Goal: Task Accomplishment & Management: Manage account settings

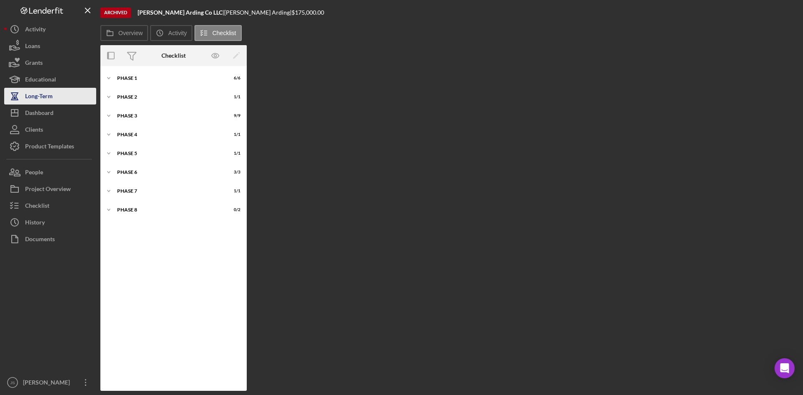
click at [42, 96] on div "Long-Term" at bounding box center [39, 97] width 28 height 19
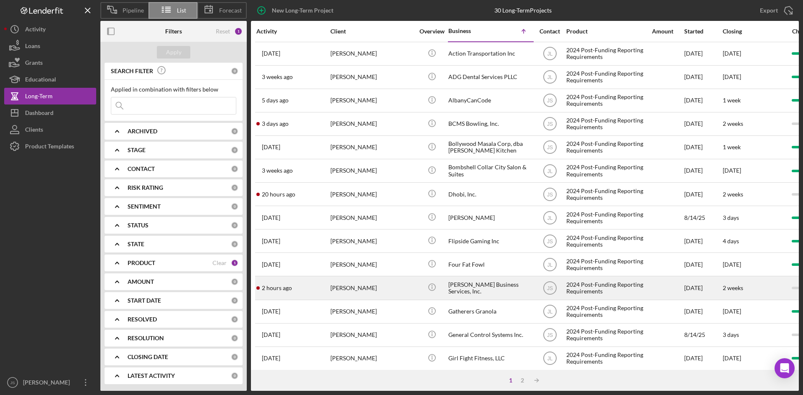
click at [467, 289] on div "[PERSON_NAME] Business Services, Inc." at bounding box center [491, 288] width 84 height 22
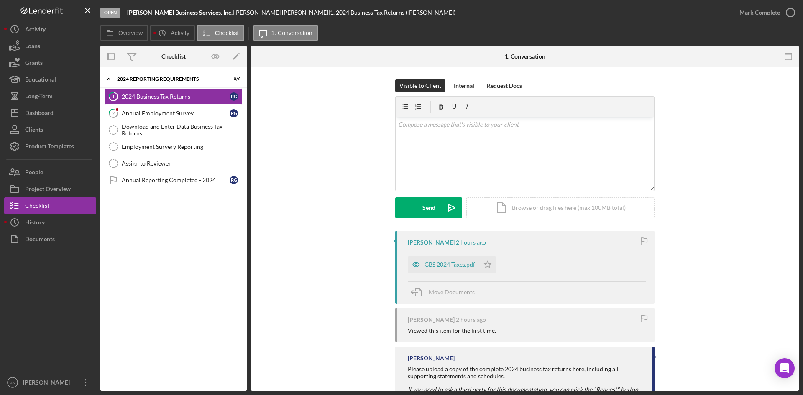
scroll to position [42, 0]
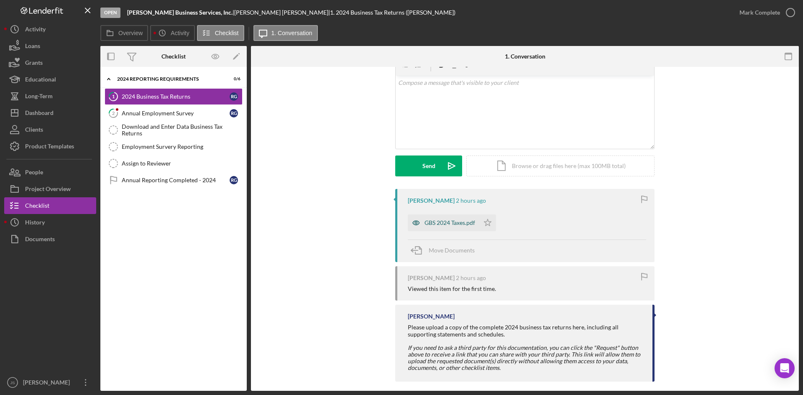
click at [464, 225] on div "GBS 2024 Taxes.pdf" at bounding box center [450, 223] width 51 height 7
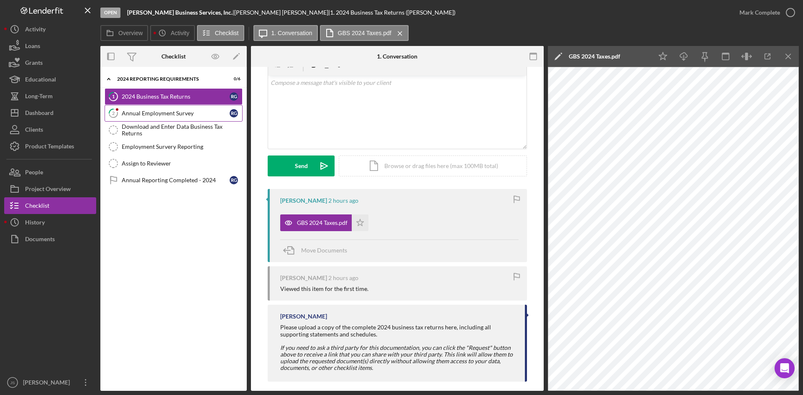
click at [141, 113] on div "Annual Employment Survey" at bounding box center [176, 113] width 108 height 7
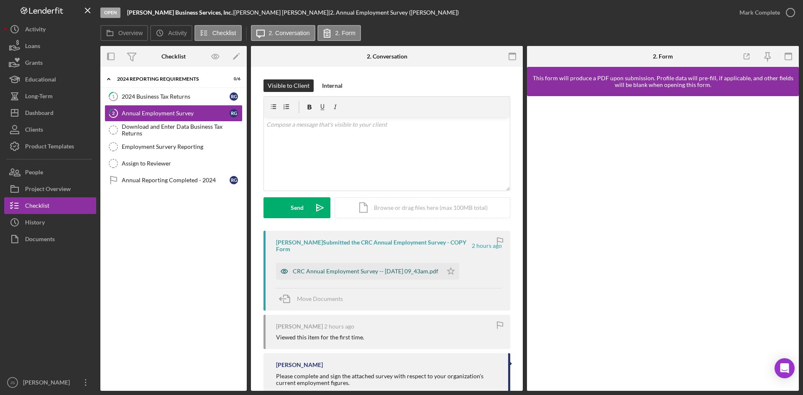
click at [394, 272] on div "CRC Annual Employment Survey -- [DATE] 09_43am.pdf" at bounding box center [366, 271] width 146 height 7
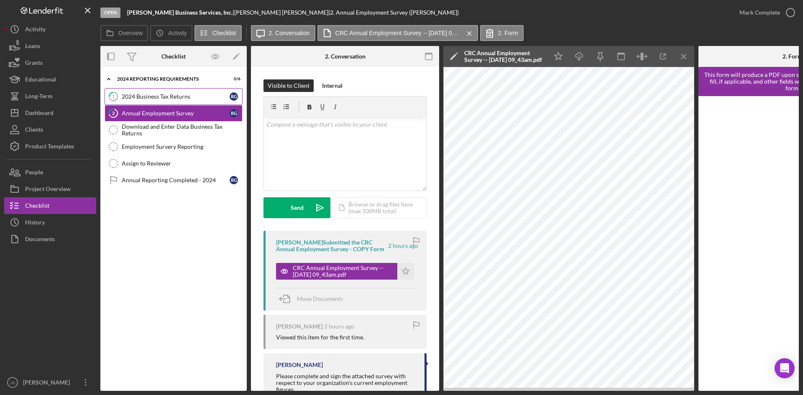
click at [116, 96] on icon "1" at bounding box center [113, 96] width 21 height 21
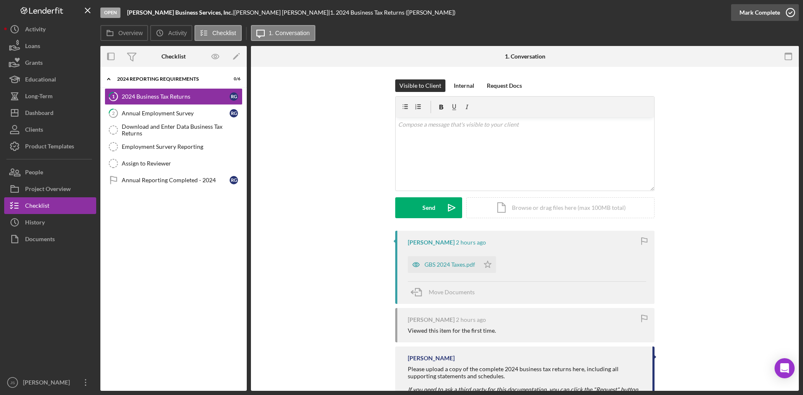
click at [788, 12] on icon "button" at bounding box center [790, 12] width 21 height 21
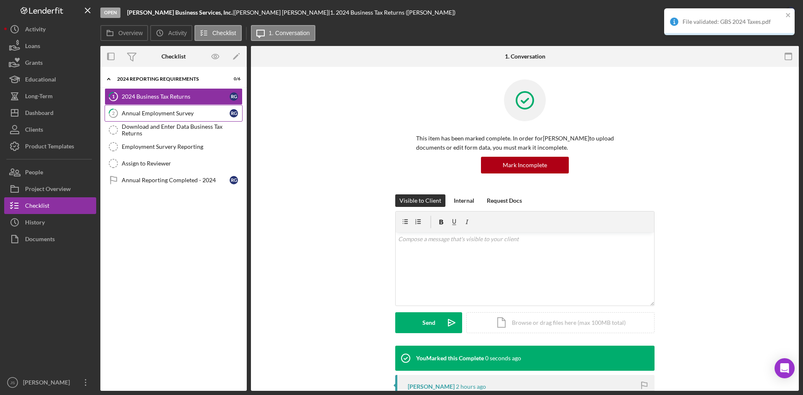
click at [194, 112] on div "Annual Employment Survey" at bounding box center [176, 113] width 108 height 7
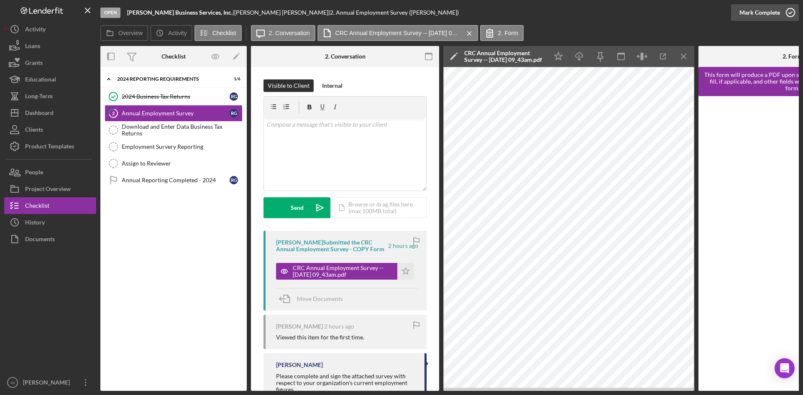
click at [788, 13] on icon "button" at bounding box center [790, 12] width 21 height 21
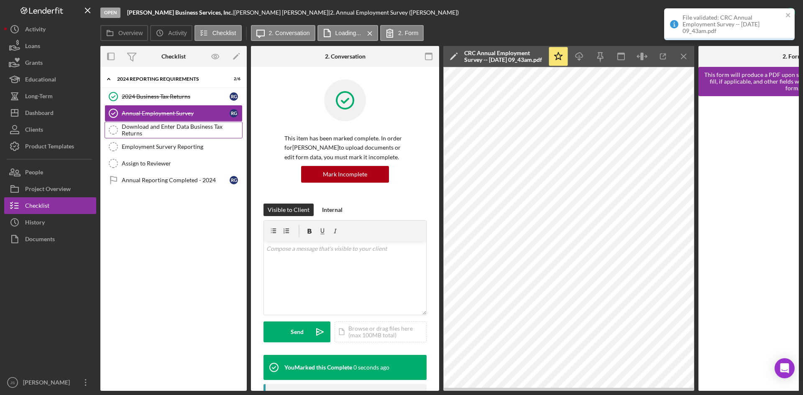
click at [181, 125] on div "Download and Enter Data Business Tax Returns" at bounding box center [182, 129] width 121 height 13
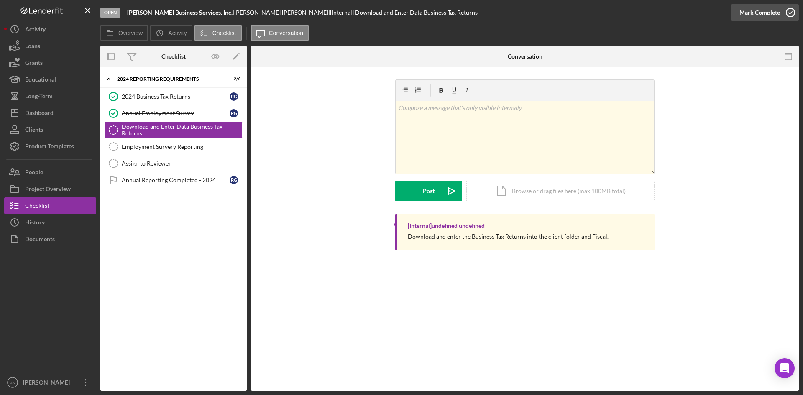
click at [788, 13] on icon "button" at bounding box center [790, 12] width 21 height 21
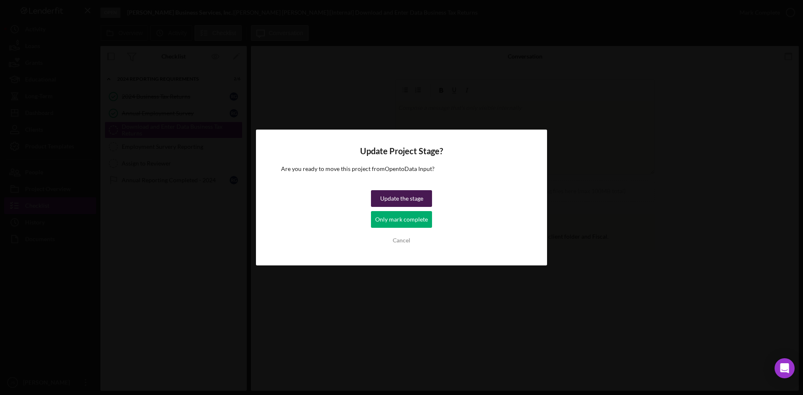
click at [414, 200] on div "Update the stage" at bounding box center [401, 198] width 43 height 17
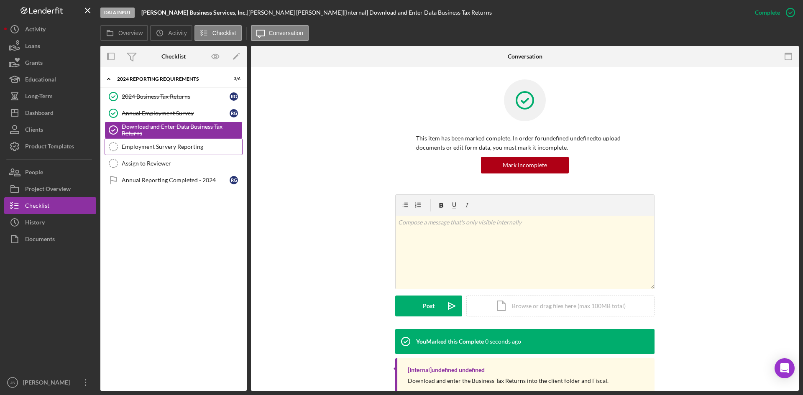
click at [153, 147] on div "Employment Survery Reporting" at bounding box center [182, 147] width 121 height 7
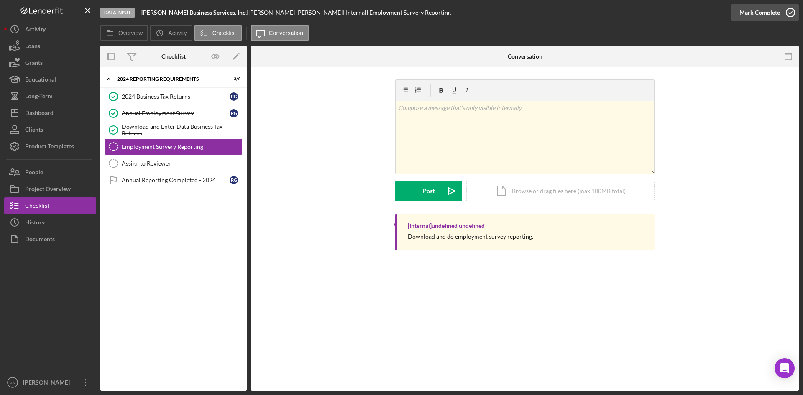
click at [794, 17] on icon "button" at bounding box center [790, 12] width 21 height 21
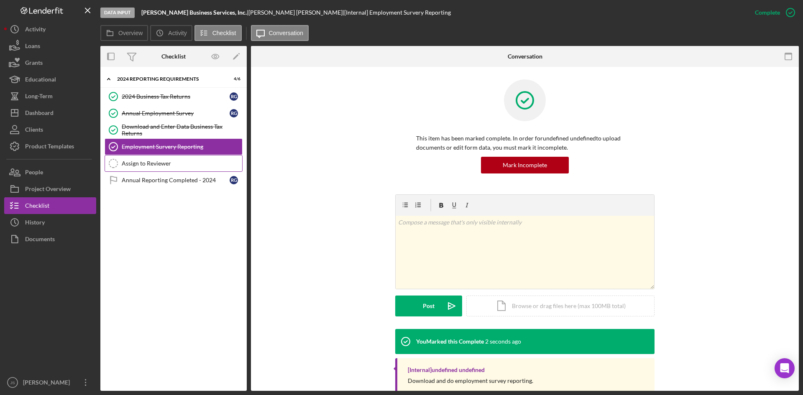
click at [131, 164] on div "Assign to Reviewer" at bounding box center [182, 163] width 121 height 7
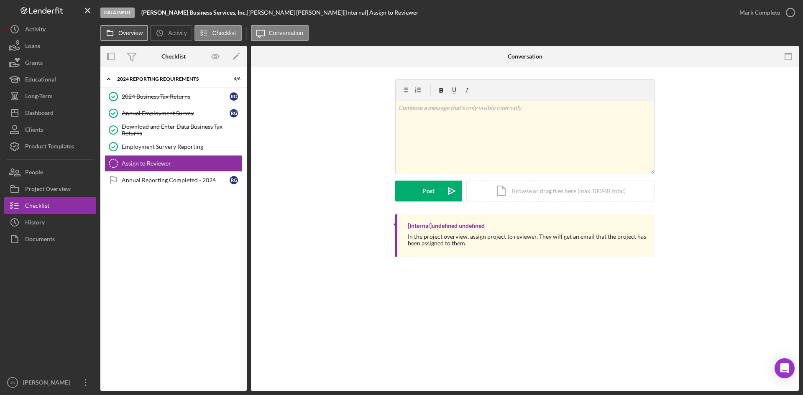
click at [135, 35] on label "Overview" at bounding box center [130, 33] width 24 height 7
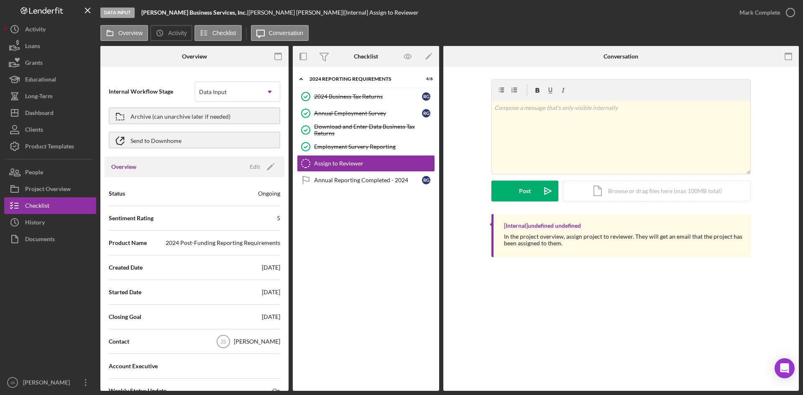
scroll to position [42, 0]
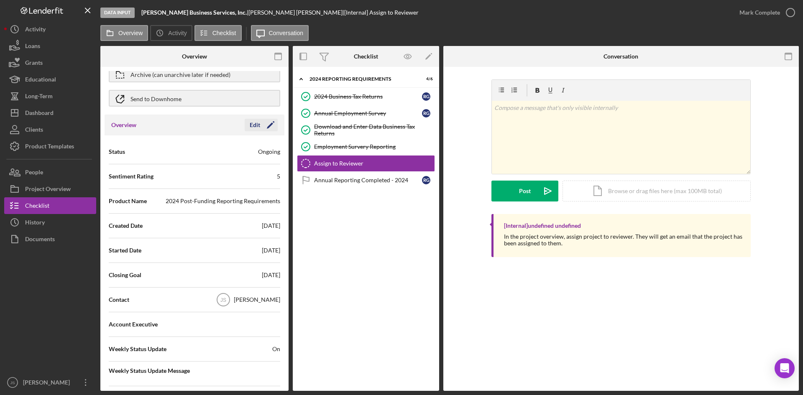
click at [254, 124] on div "Edit" at bounding box center [255, 125] width 10 height 13
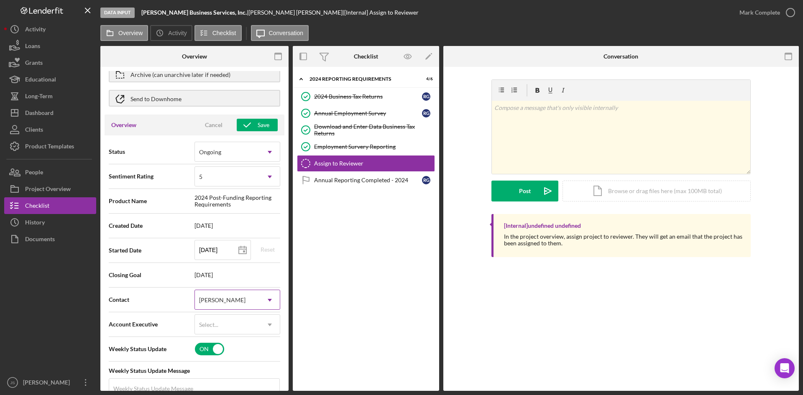
click at [264, 300] on icon "Icon/Dropdown Arrow" at bounding box center [270, 300] width 20 height 20
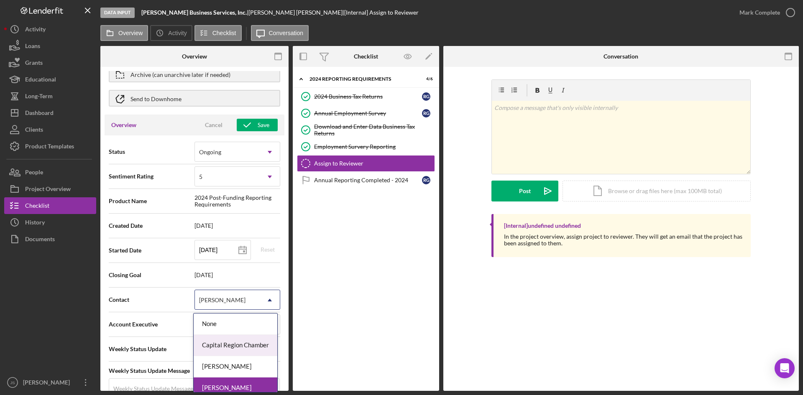
scroll to position [7, 0]
click at [232, 361] on div "[PERSON_NAME]" at bounding box center [236, 360] width 84 height 21
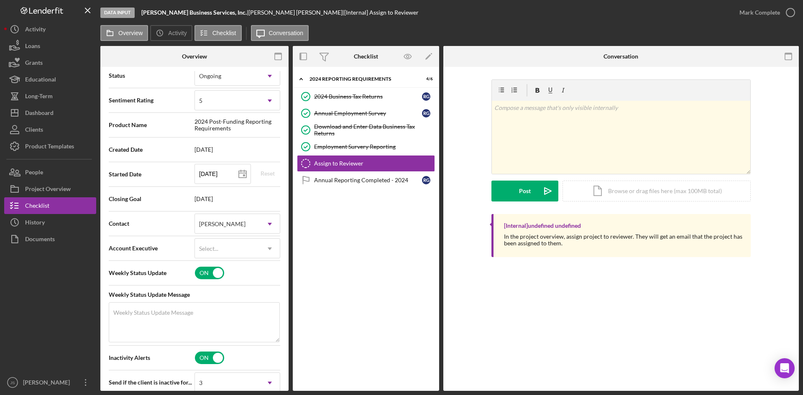
scroll to position [126, 0]
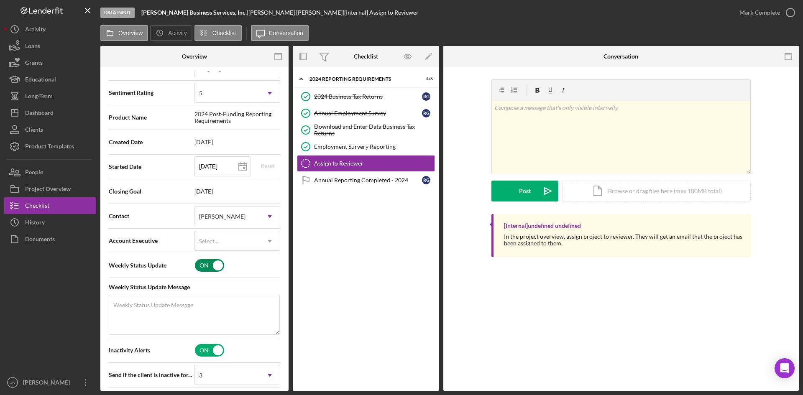
click at [205, 266] on input "checkbox" at bounding box center [209, 265] width 29 height 13
checkbox input "false"
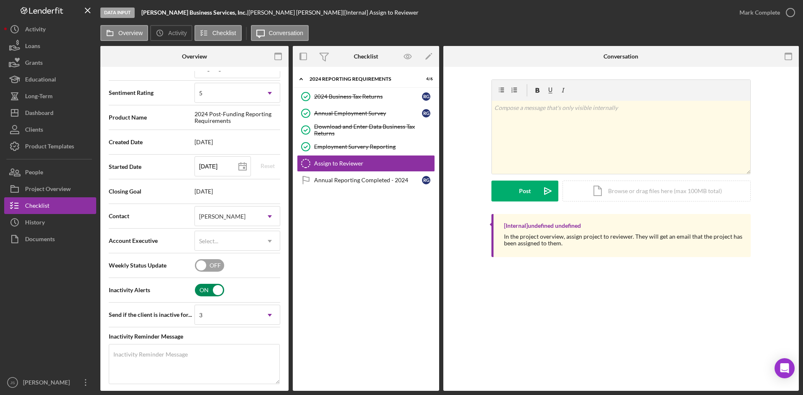
click at [202, 293] on input "checkbox" at bounding box center [209, 290] width 29 height 13
checkbox input "false"
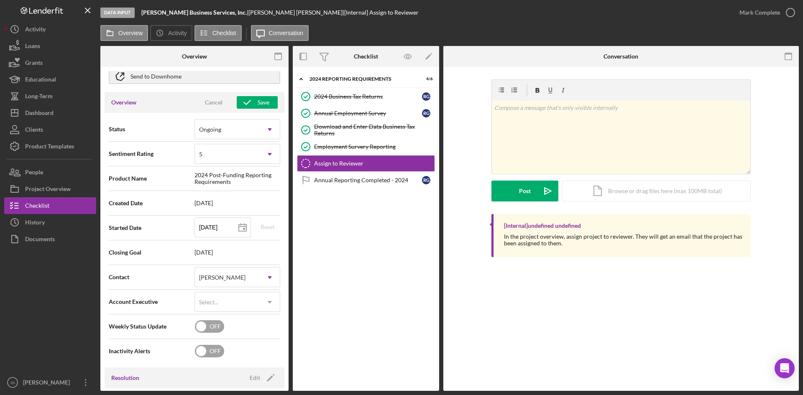
scroll to position [0, 0]
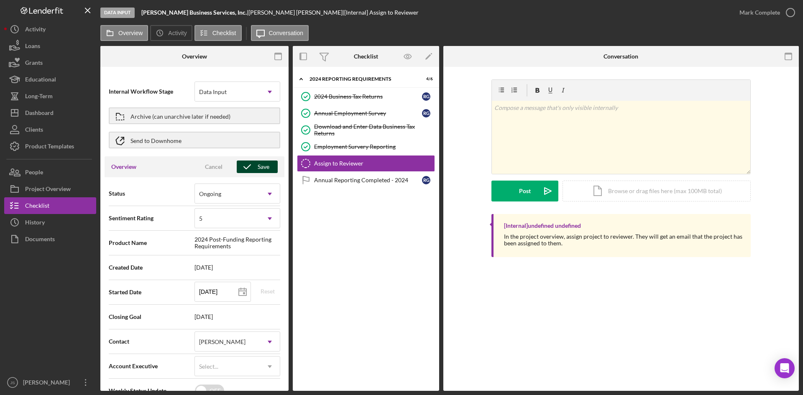
click at [258, 166] on div "Save" at bounding box center [264, 167] width 12 height 13
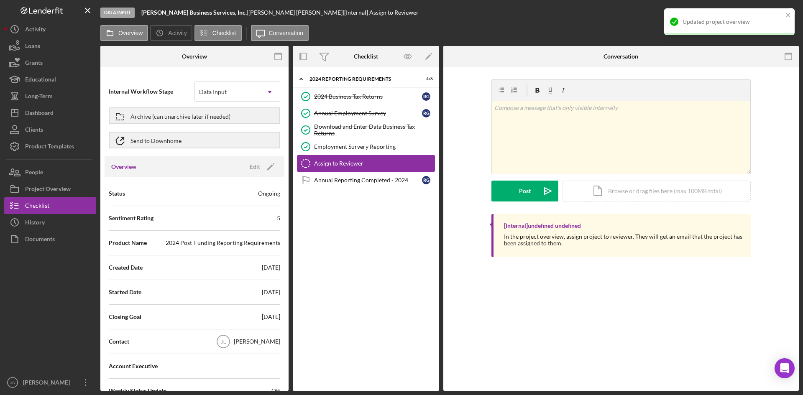
click at [330, 166] on div "Assign to Reviewer" at bounding box center [374, 163] width 121 height 7
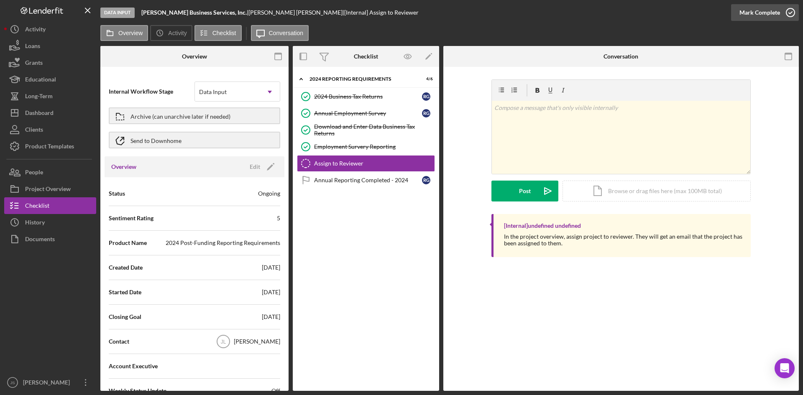
click at [788, 14] on icon "button" at bounding box center [790, 12] width 21 height 21
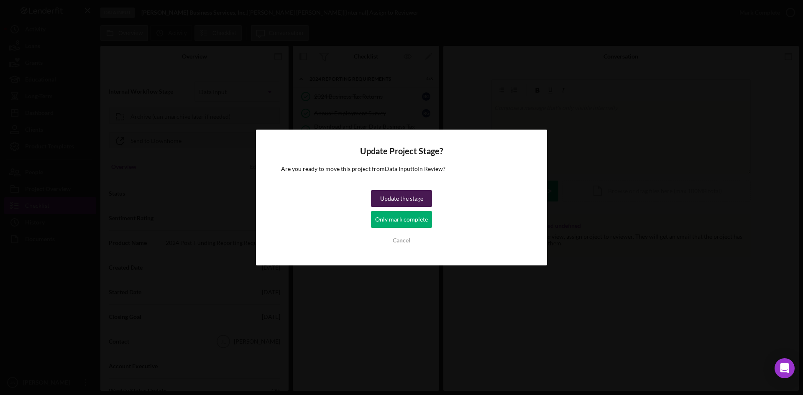
click at [414, 197] on div "Update the stage" at bounding box center [401, 198] width 43 height 17
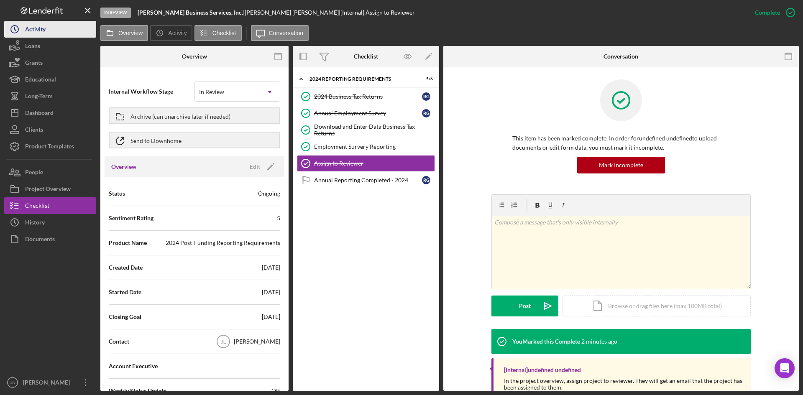
click at [26, 28] on div "Activity" at bounding box center [35, 30] width 21 height 19
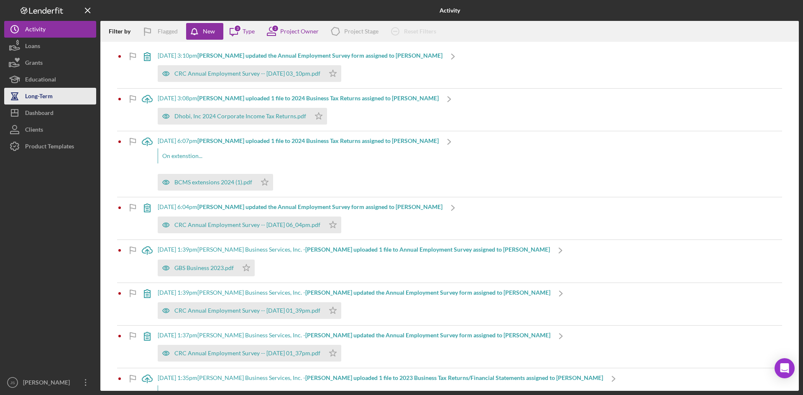
click at [64, 95] on button "Long-Term" at bounding box center [50, 96] width 92 height 17
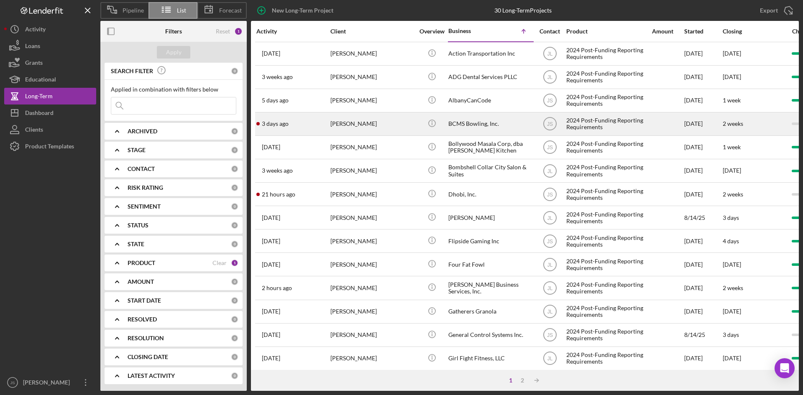
click at [478, 119] on div "BCMS Bowling, Inc." at bounding box center [491, 124] width 84 height 22
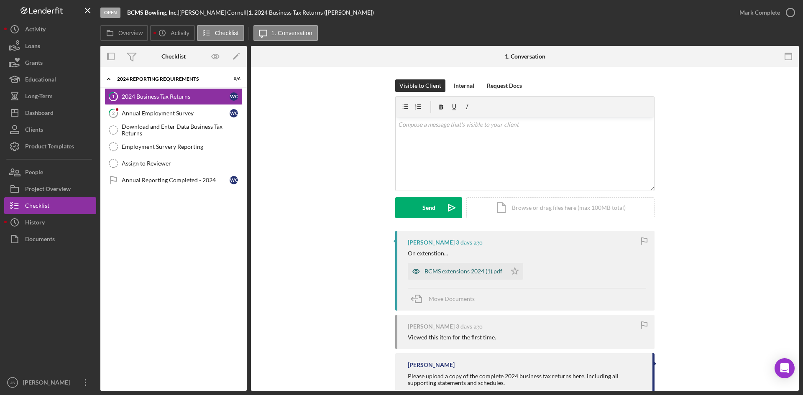
click at [457, 271] on div "BCMS extensions 2024 (1).pdf" at bounding box center [464, 271] width 78 height 7
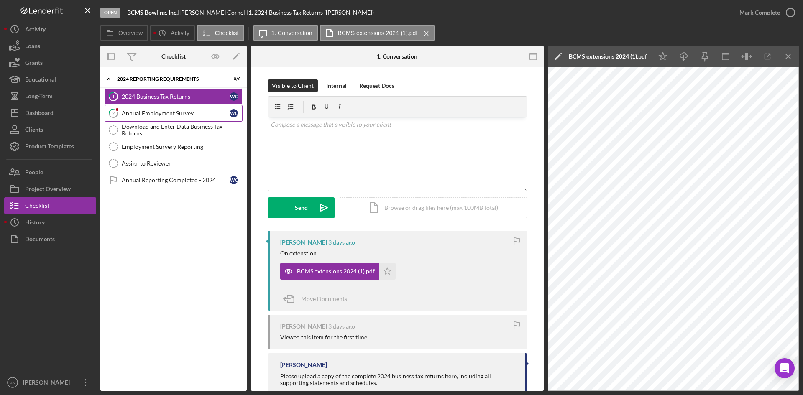
click at [186, 111] on div "Annual Employment Survey" at bounding box center [176, 113] width 108 height 7
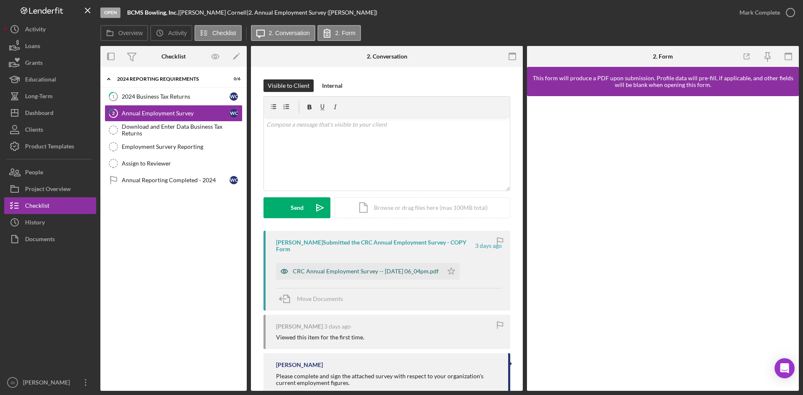
click at [412, 273] on div "CRC Annual Employment Survey -- [DATE] 06_04pm.pdf" at bounding box center [366, 271] width 146 height 7
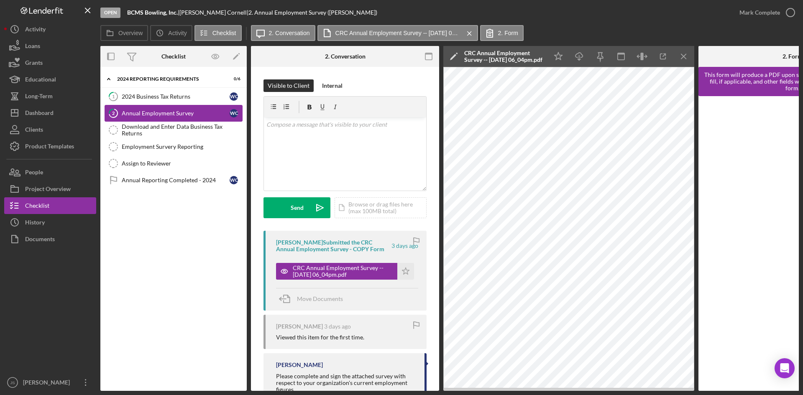
click at [199, 111] on div "Annual Employment Survey" at bounding box center [176, 113] width 108 height 7
click at [789, 15] on icon "button" at bounding box center [790, 12] width 21 height 21
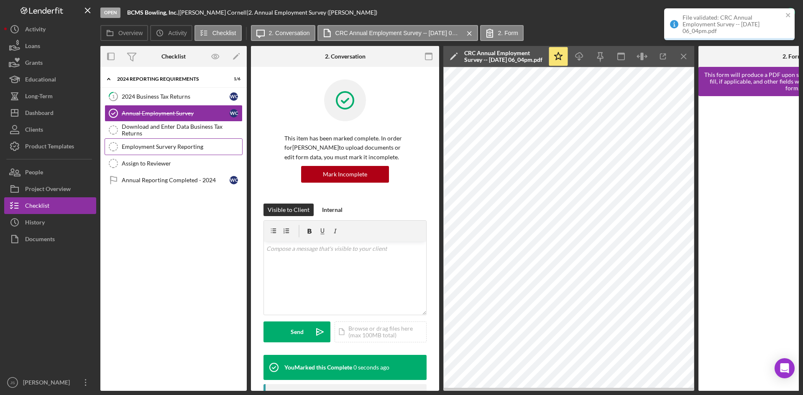
click at [162, 147] on div "Employment Survery Reporting" at bounding box center [182, 147] width 121 height 7
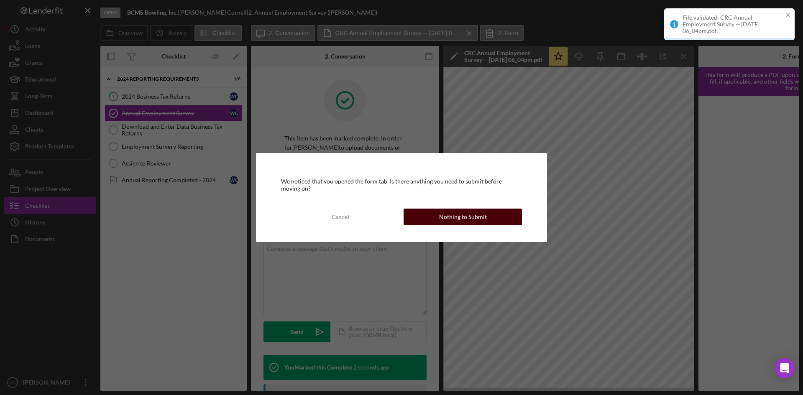
click at [486, 218] on button "Nothing to Submit" at bounding box center [463, 217] width 118 height 17
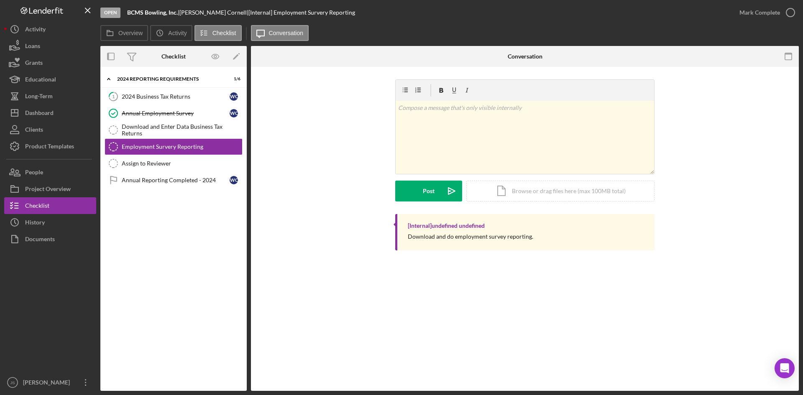
click at [0, 0] on icon "button" at bounding box center [0, 0] width 0 height 0
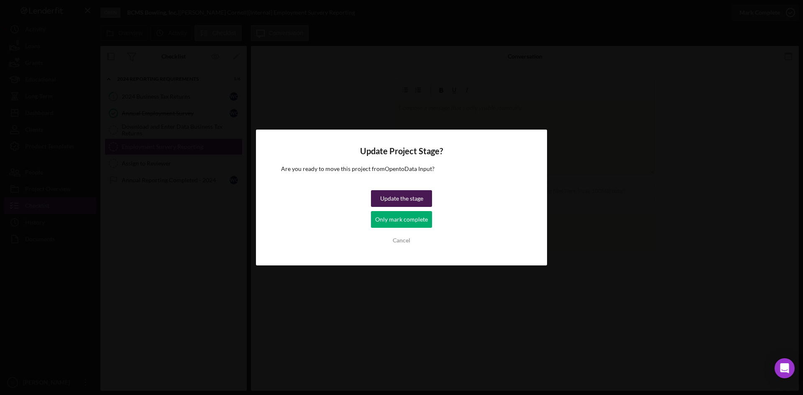
click at [413, 200] on div "Update the stage" at bounding box center [401, 198] width 43 height 17
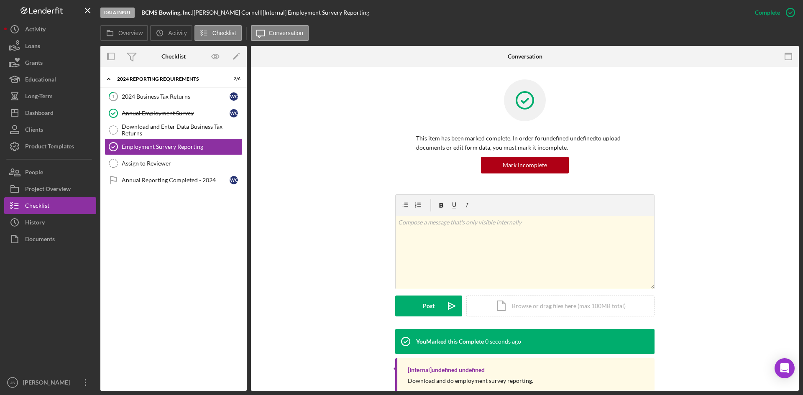
click at [193, 280] on div "Icon/Expander 2024 Reporting Requirements 2 / [DATE] Business Tax Returns W C A…" at bounding box center [173, 229] width 146 height 316
click at [36, 26] on div "Activity" at bounding box center [35, 30] width 21 height 19
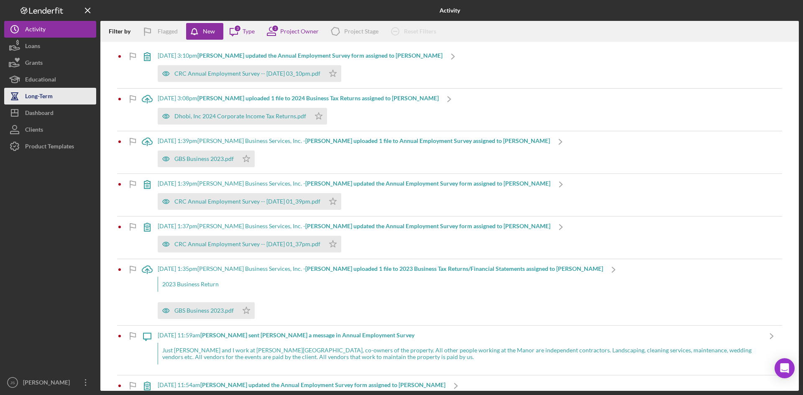
click at [37, 92] on div "Long-Term" at bounding box center [39, 97] width 28 height 19
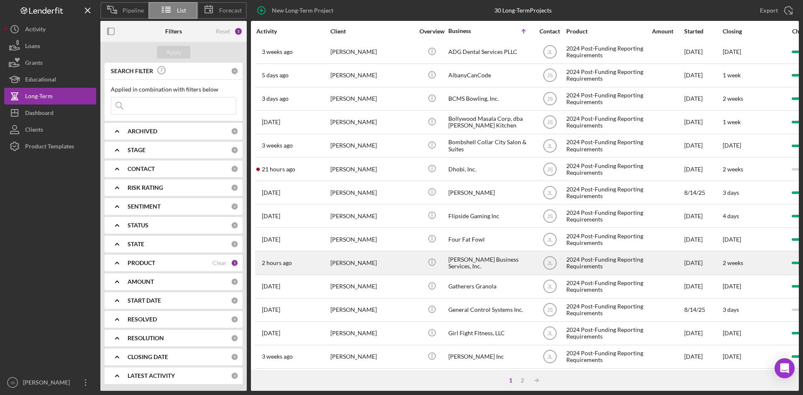
scroll to position [18, 0]
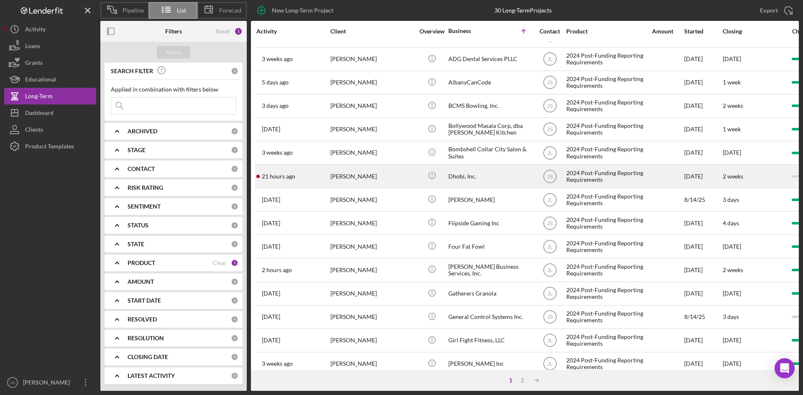
click at [455, 175] on div "Dhobi, Inc." at bounding box center [491, 176] width 84 height 22
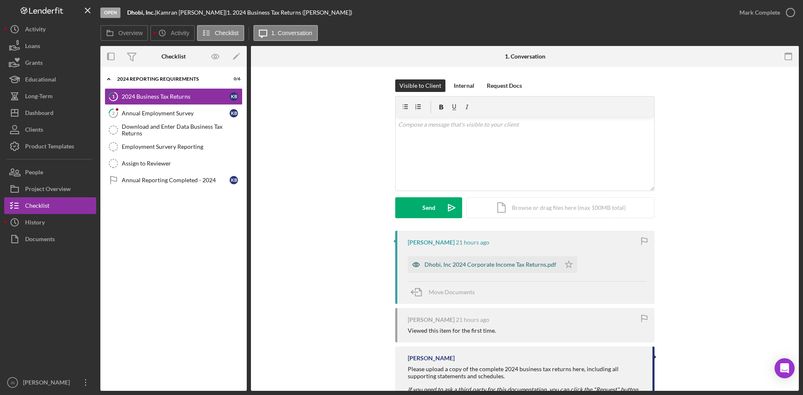
click at [530, 262] on div "Dhobi, Inc 2024 Corporate Income Tax Returns.pdf" at bounding box center [491, 265] width 132 height 7
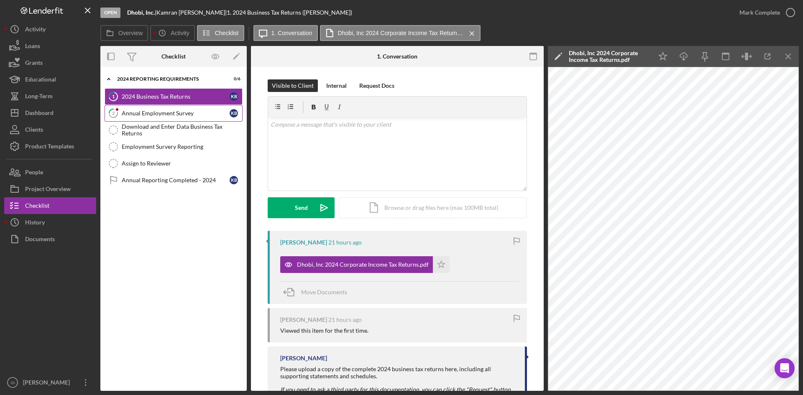
click at [181, 114] on div "Annual Employment Survey" at bounding box center [176, 113] width 108 height 7
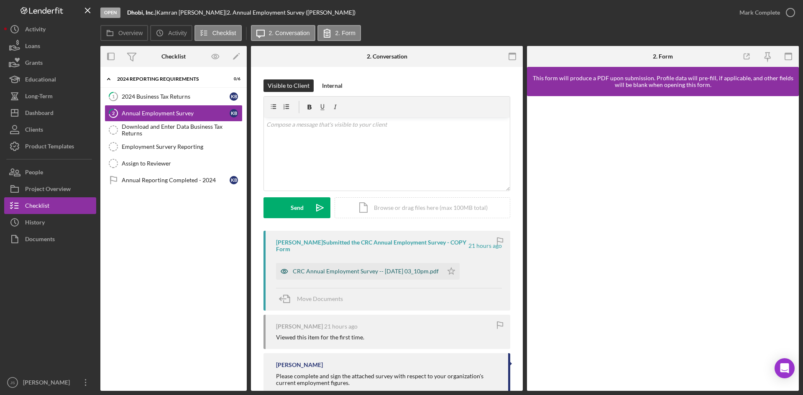
click at [417, 270] on div "CRC Annual Employment Survey -- [DATE] 03_10pm.pdf" at bounding box center [366, 271] width 146 height 7
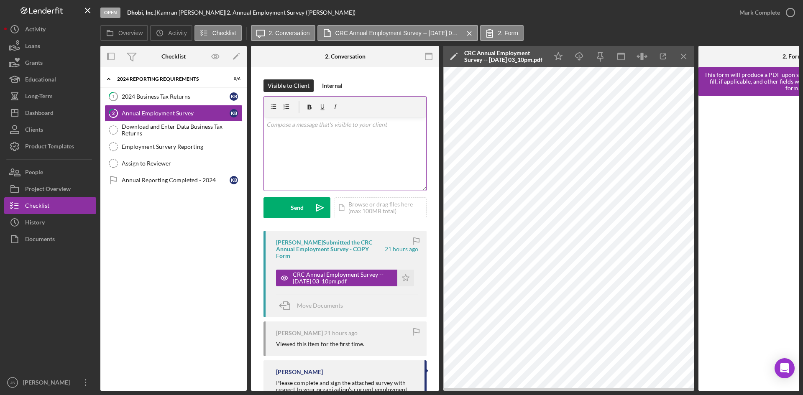
click at [327, 131] on div "v Color teal Color pink Remove color Add row above Add row below Add column bef…" at bounding box center [345, 154] width 162 height 73
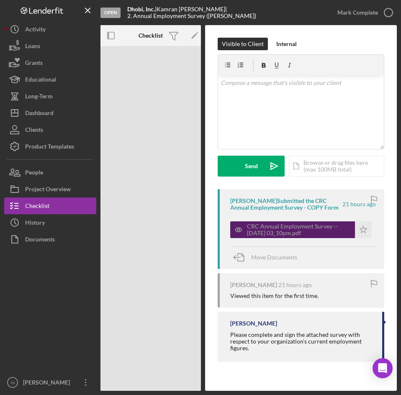
click at [271, 231] on div "CRC Annual Employment Survey -- [DATE] 03_10pm.pdf" at bounding box center [299, 229] width 104 height 13
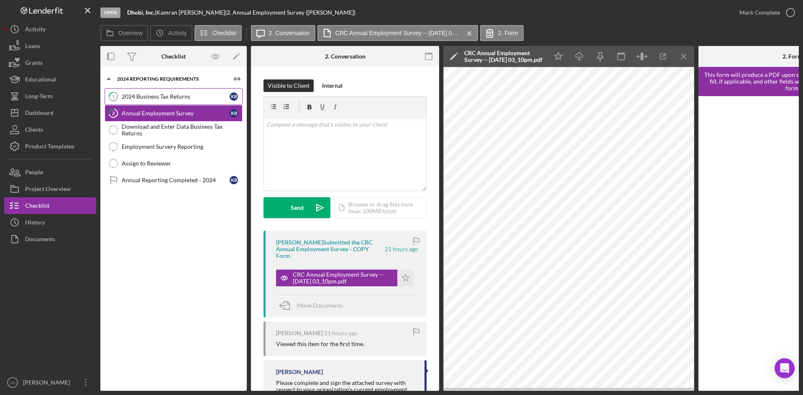
click at [184, 100] on div "2024 Business Tax Returns" at bounding box center [176, 96] width 108 height 7
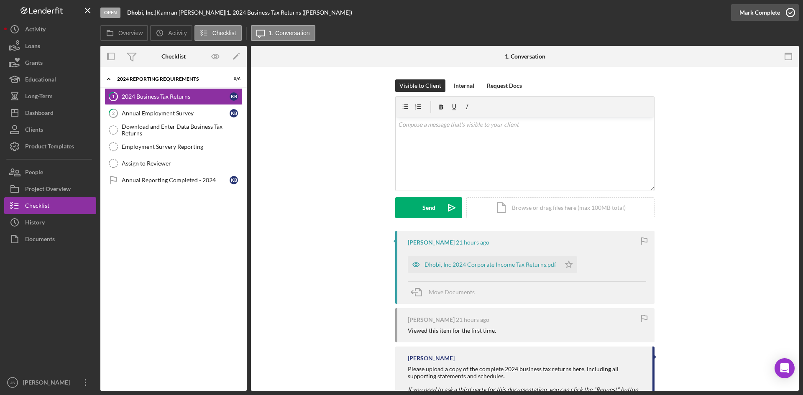
click at [787, 11] on icon "button" at bounding box center [790, 12] width 21 height 21
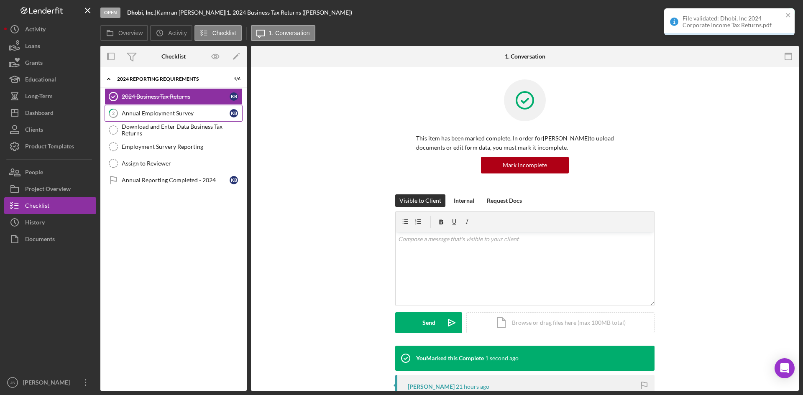
click at [159, 113] on div "Annual Employment Survey" at bounding box center [176, 113] width 108 height 7
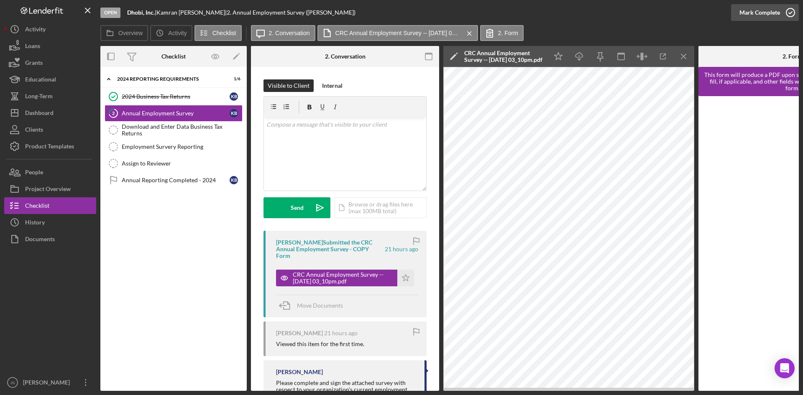
click at [790, 13] on icon "button" at bounding box center [790, 12] width 21 height 21
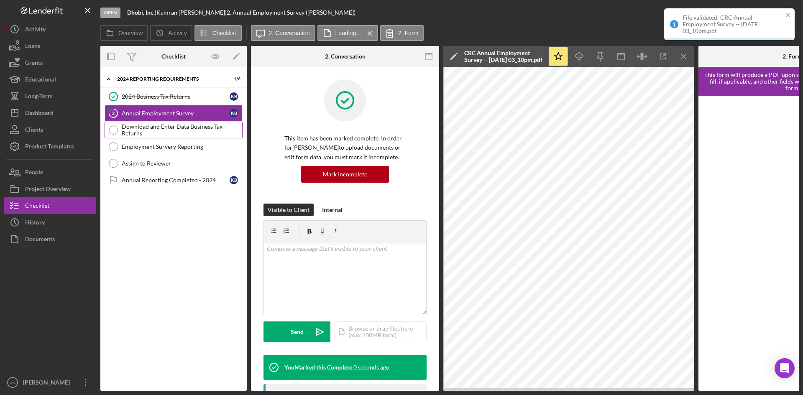
click at [203, 124] on div "Download and Enter Data Business Tax Returns" at bounding box center [182, 129] width 121 height 13
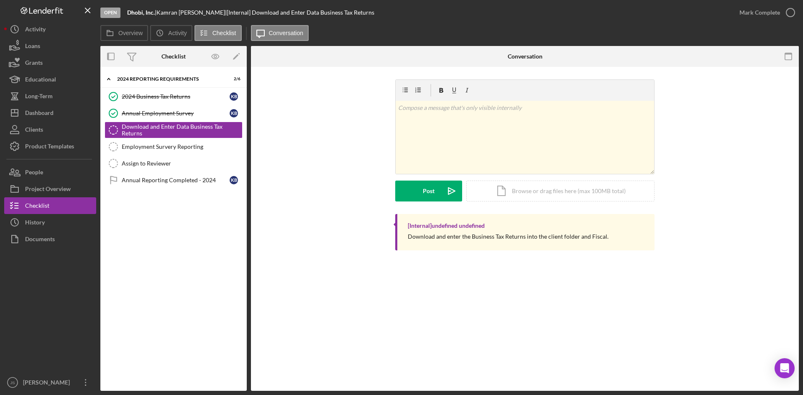
click at [0, 0] on icon "button" at bounding box center [0, 0] width 0 height 0
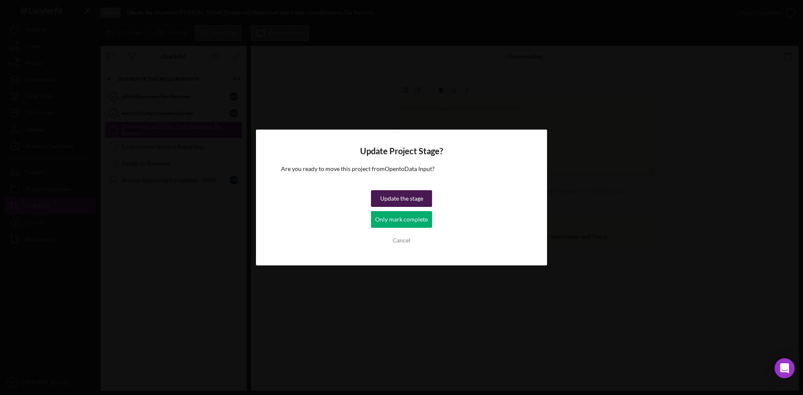
click at [417, 199] on div "Update the stage" at bounding box center [401, 198] width 43 height 17
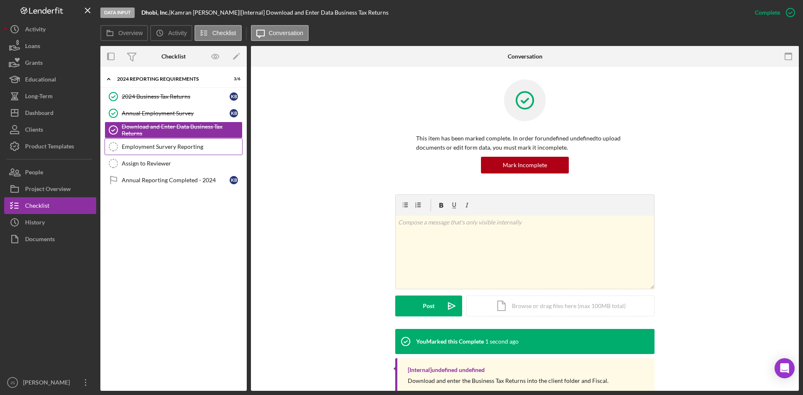
click at [154, 145] on div "Employment Survery Reporting" at bounding box center [182, 147] width 121 height 7
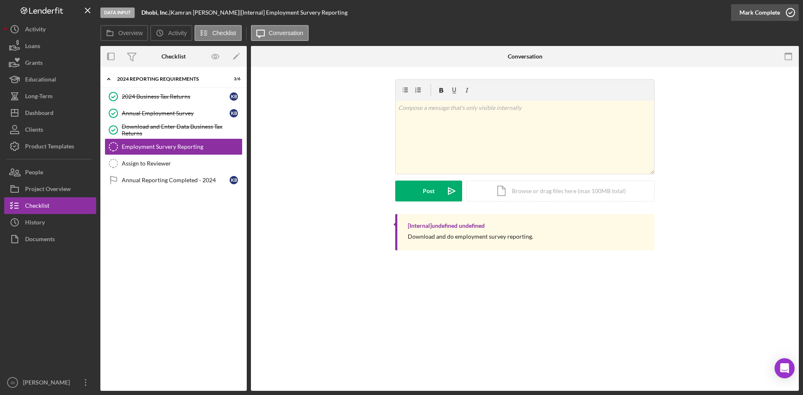
click at [792, 9] on circle "button" at bounding box center [791, 12] width 8 height 8
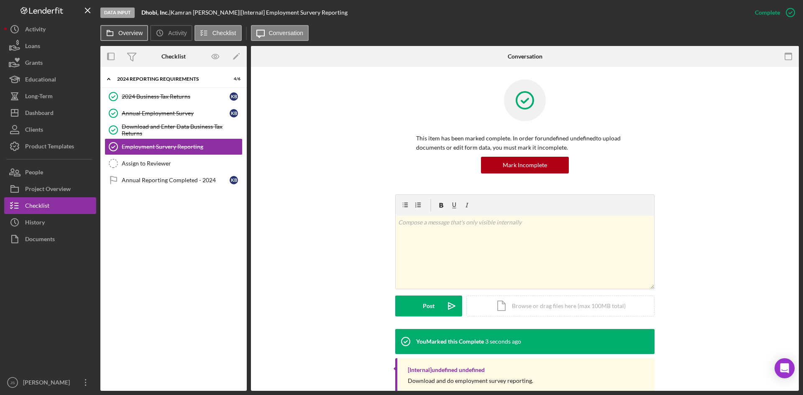
click at [132, 30] on label "Overview" at bounding box center [130, 33] width 24 height 7
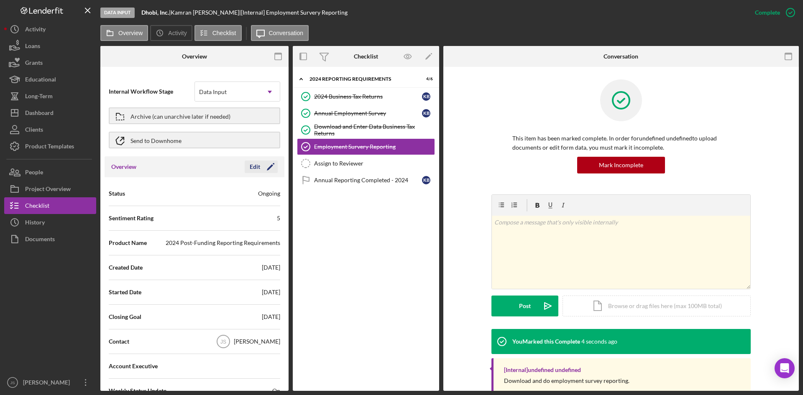
click at [253, 167] on div "Edit" at bounding box center [255, 167] width 10 height 13
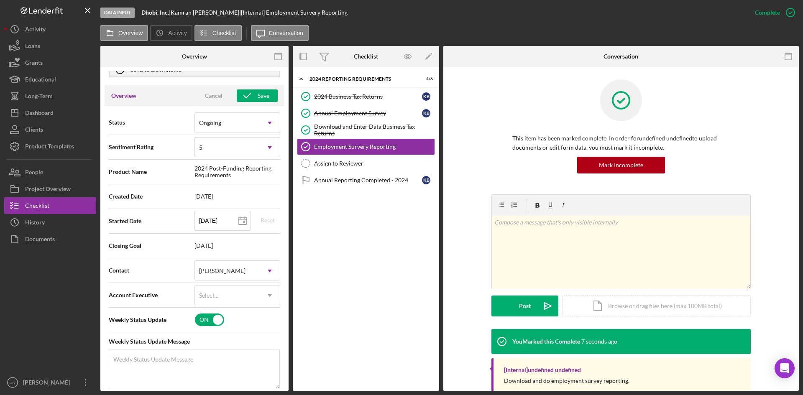
scroll to position [84, 0]
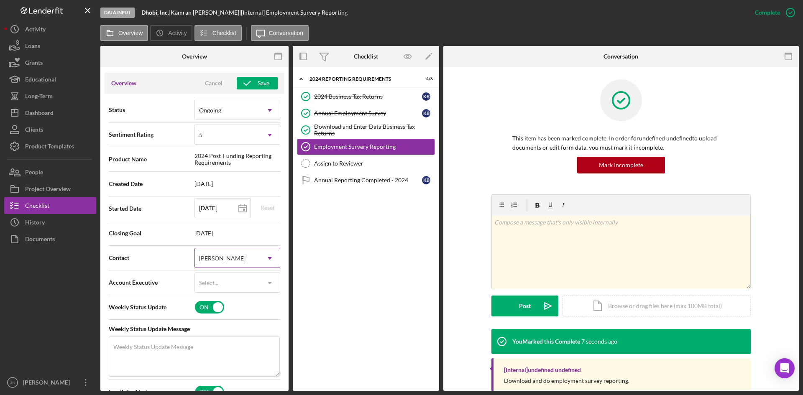
click at [241, 259] on div "[PERSON_NAME]" at bounding box center [227, 258] width 65 height 19
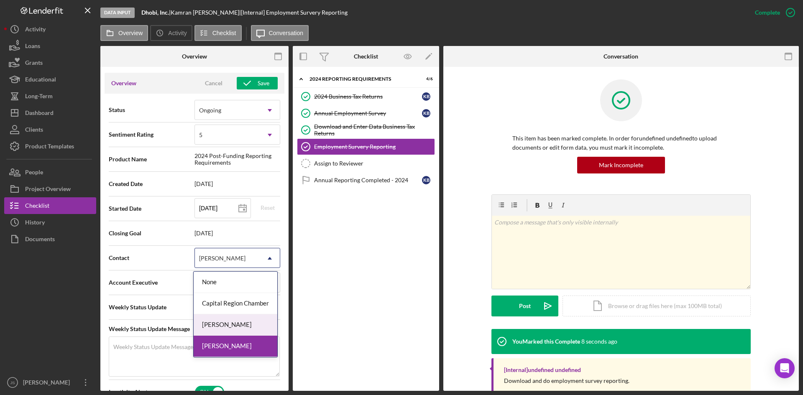
click at [236, 319] on div "[PERSON_NAME]" at bounding box center [236, 325] width 84 height 21
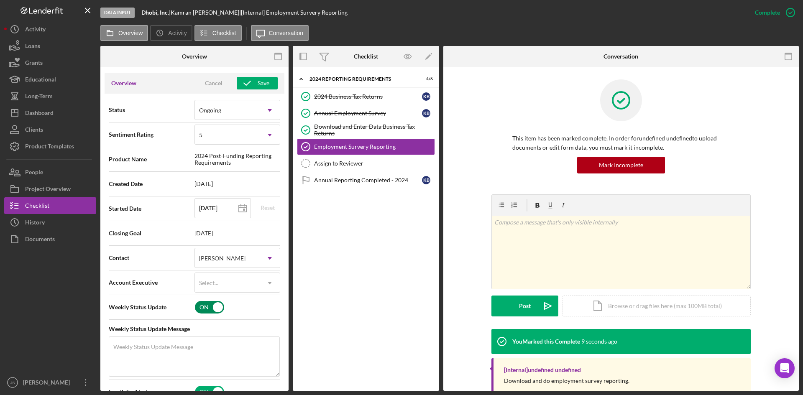
click at [208, 308] on input "checkbox" at bounding box center [209, 307] width 29 height 13
checkbox input "false"
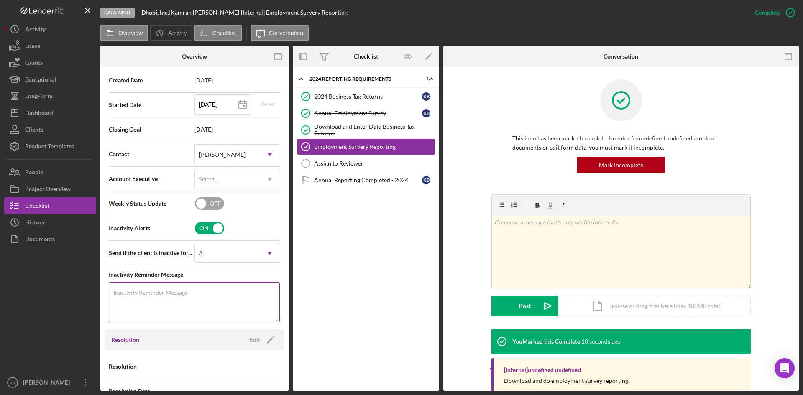
scroll to position [208, 0]
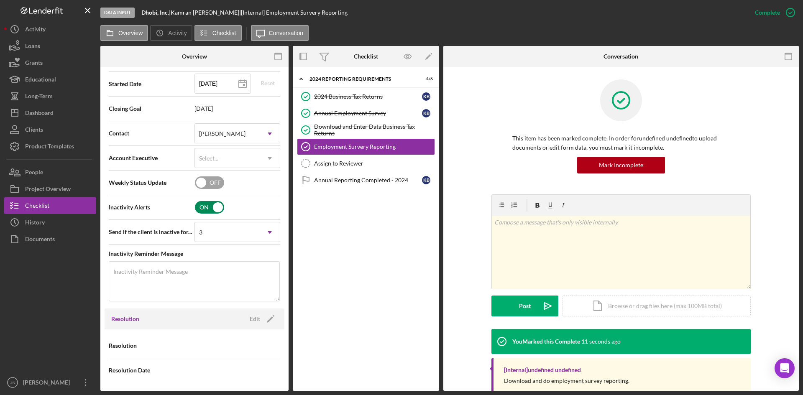
click at [206, 206] on input "checkbox" at bounding box center [209, 207] width 29 height 13
checkbox input "false"
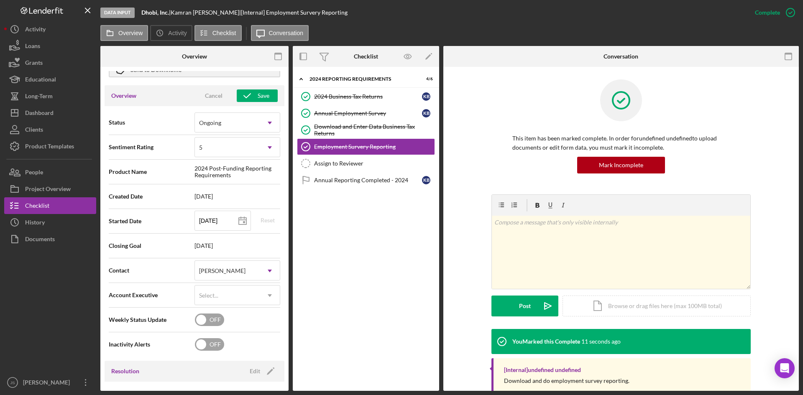
scroll to position [0, 0]
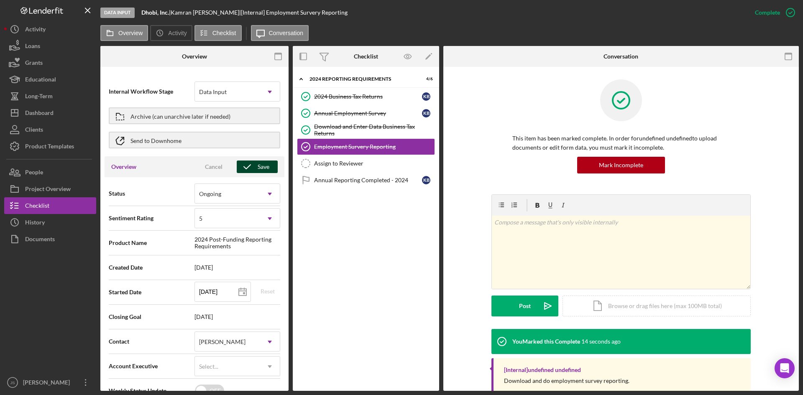
click at [262, 167] on div "Save" at bounding box center [264, 167] width 12 height 13
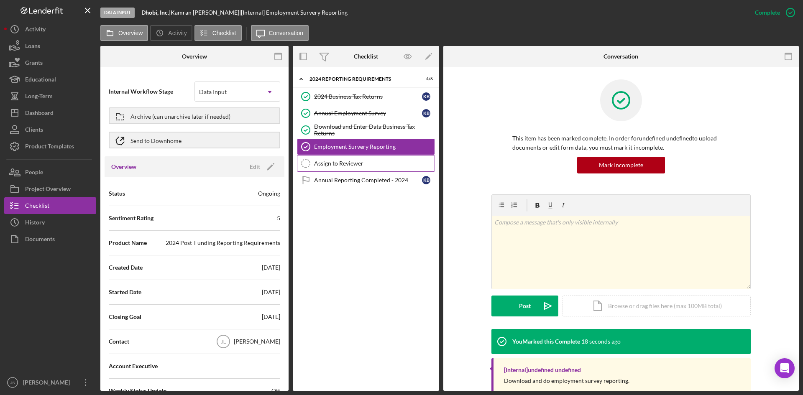
click at [344, 162] on div "Assign to Reviewer" at bounding box center [374, 163] width 121 height 7
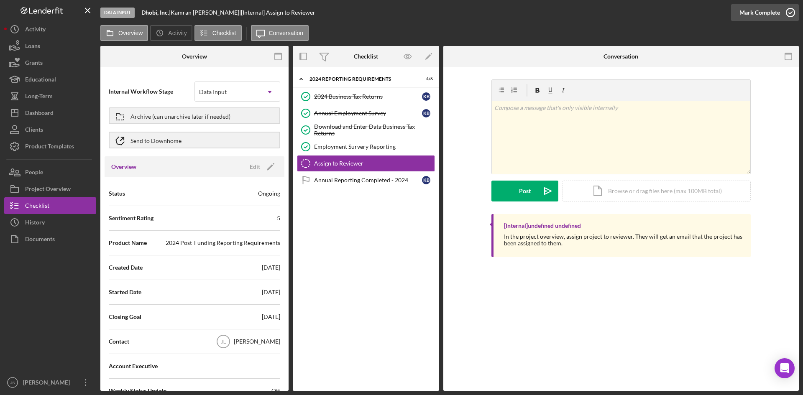
click at [791, 14] on icon "button" at bounding box center [790, 12] width 21 height 21
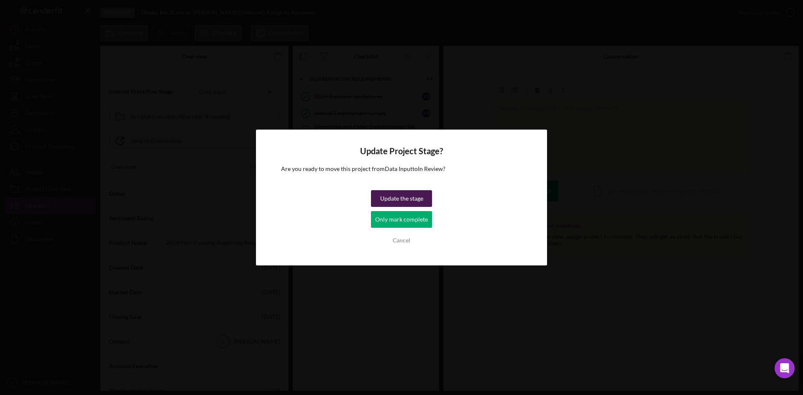
click at [416, 201] on div "Update the stage" at bounding box center [401, 198] width 43 height 17
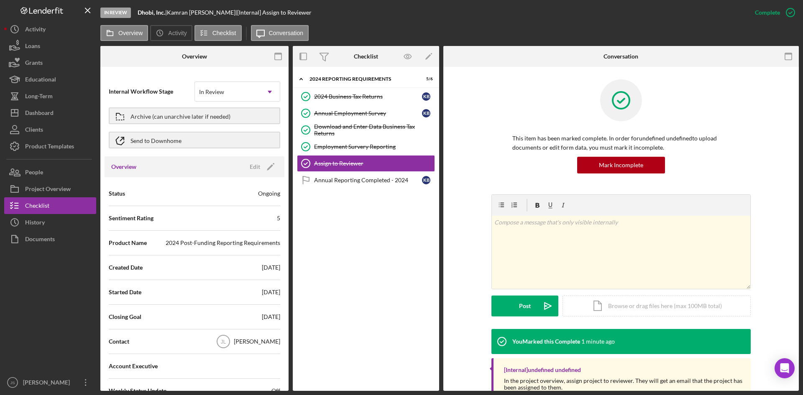
click at [345, 10] on div "In Review Dhobi, Inc. | [PERSON_NAME] | [Internal] Assign to Reviewer" at bounding box center [423, 12] width 647 height 25
click at [39, 98] on div "Long-Term" at bounding box center [39, 97] width 28 height 19
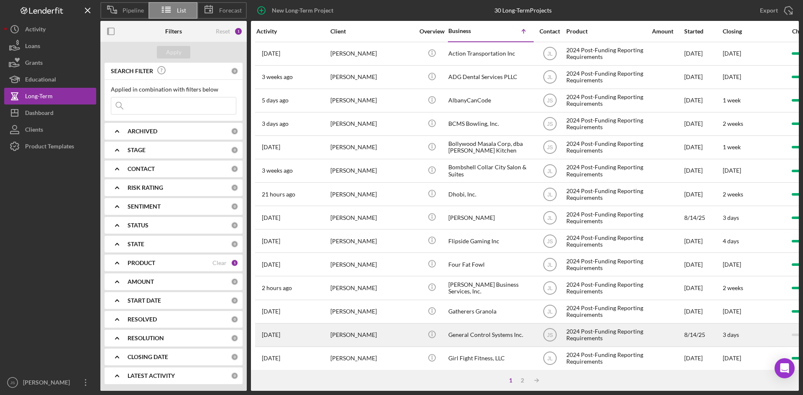
scroll to position [269, 0]
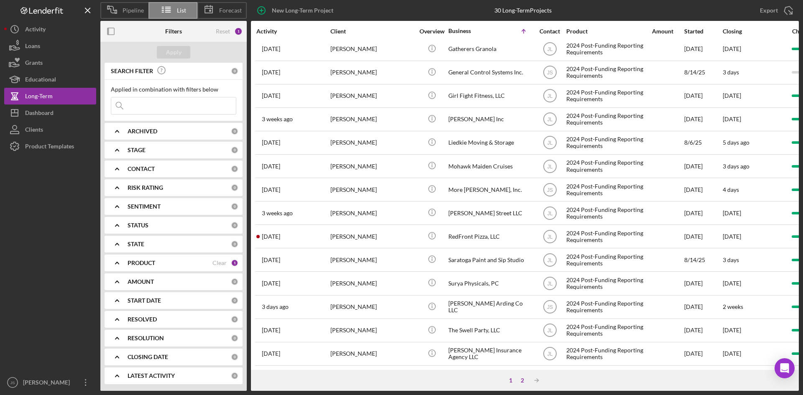
click at [522, 380] on div "2" at bounding box center [523, 380] width 12 height 7
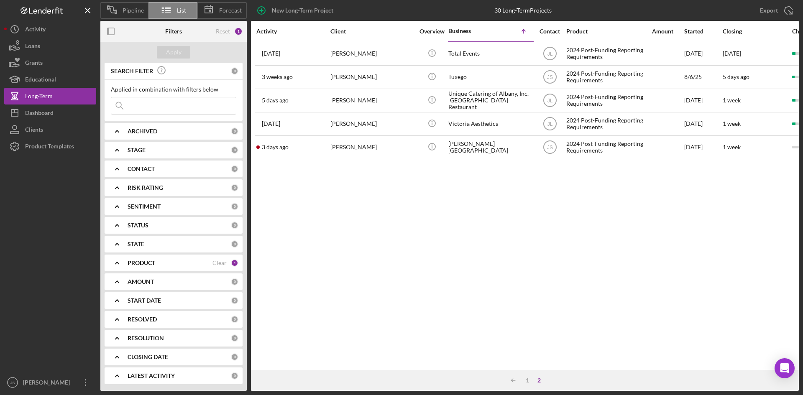
scroll to position [0, 0]
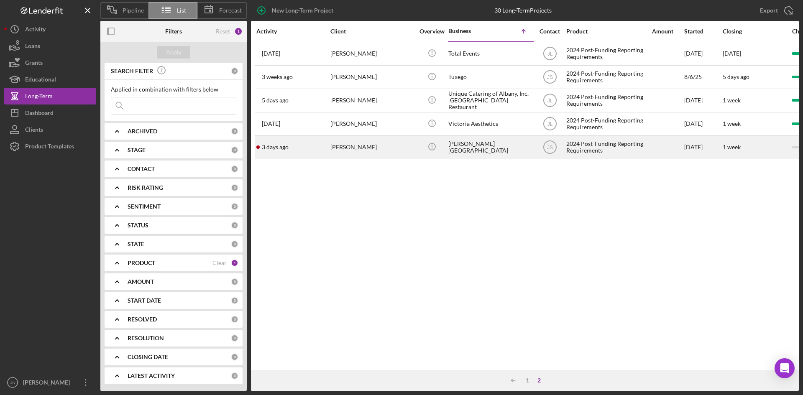
click at [477, 145] on div "[PERSON_NAME][GEOGRAPHIC_DATA]" at bounding box center [491, 147] width 84 height 22
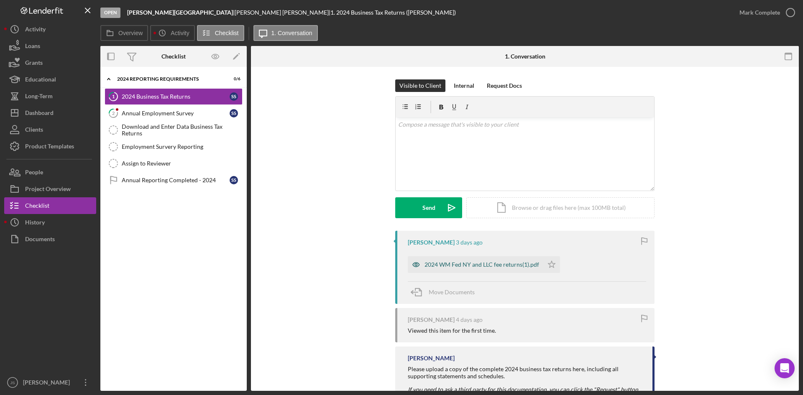
click at [481, 265] on div "2024 WM Fed NY and LLC fee returns(1).pdf" at bounding box center [482, 265] width 115 height 7
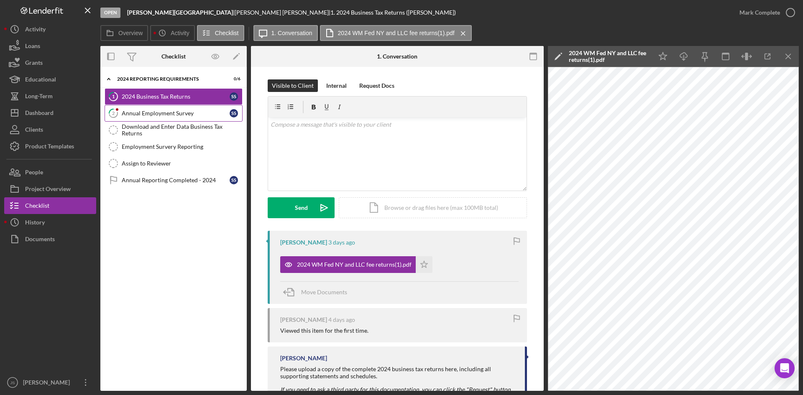
click at [178, 117] on link "2 Annual Employment Survey S S" at bounding box center [174, 113] width 138 height 17
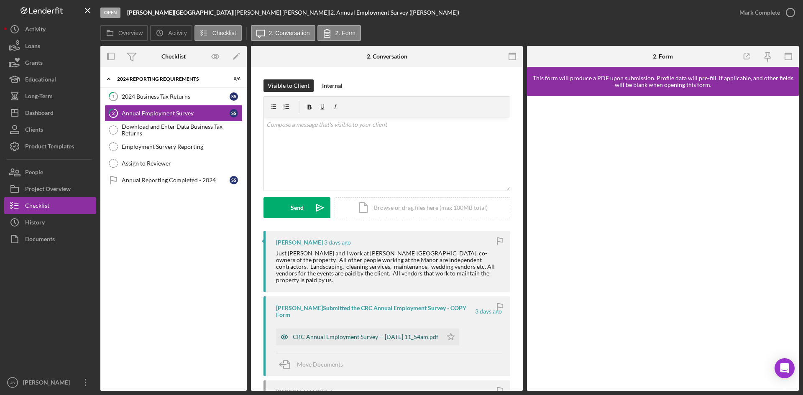
click at [429, 334] on div "CRC Annual Employment Survey -- [DATE] 11_54am.pdf" at bounding box center [366, 337] width 146 height 7
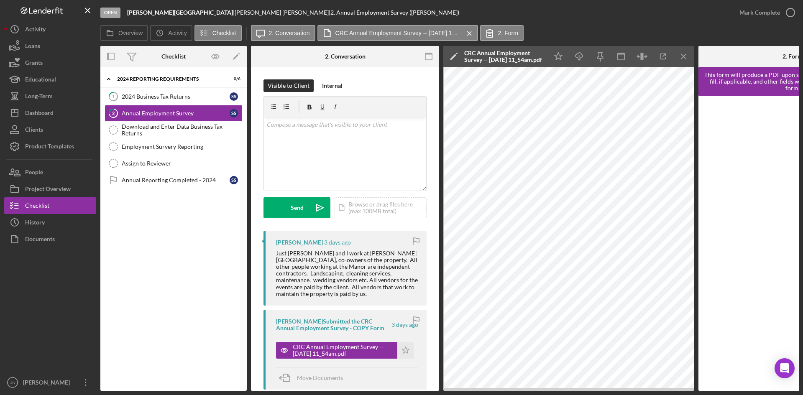
click at [600, 17] on div "Open [PERSON_NAME][GEOGRAPHIC_DATA] | [PERSON_NAME] | 2. Annual Employment Surv…" at bounding box center [415, 12] width 631 height 25
click at [793, 10] on icon "button" at bounding box center [790, 12] width 21 height 21
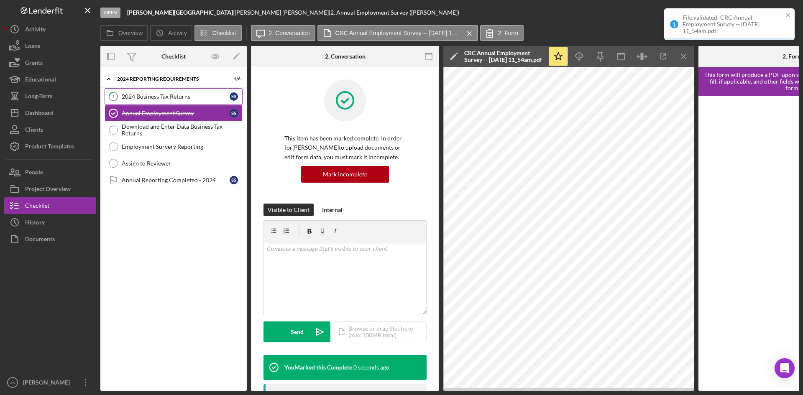
click at [206, 97] on div "2024 Business Tax Returns" at bounding box center [176, 96] width 108 height 7
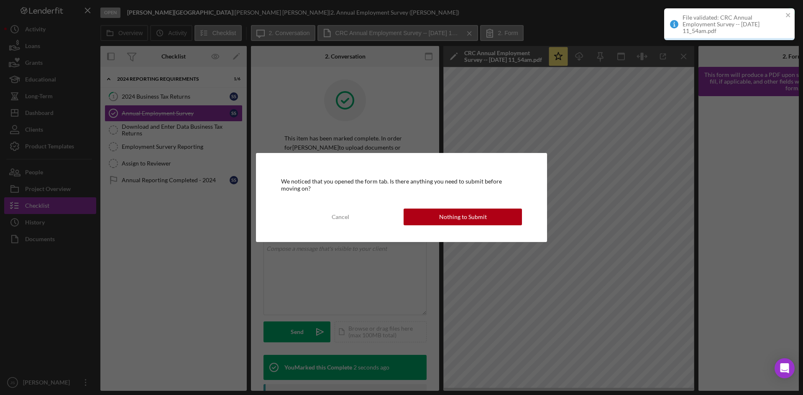
click at [640, 15] on div "We noticed that you opened the form tab. Is there anything you need to submit b…" at bounding box center [401, 197] width 803 height 395
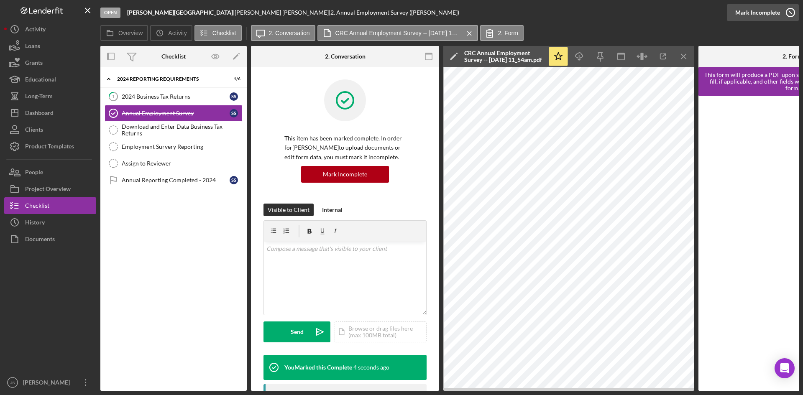
click at [790, 13] on icon "button" at bounding box center [790, 12] width 21 height 21
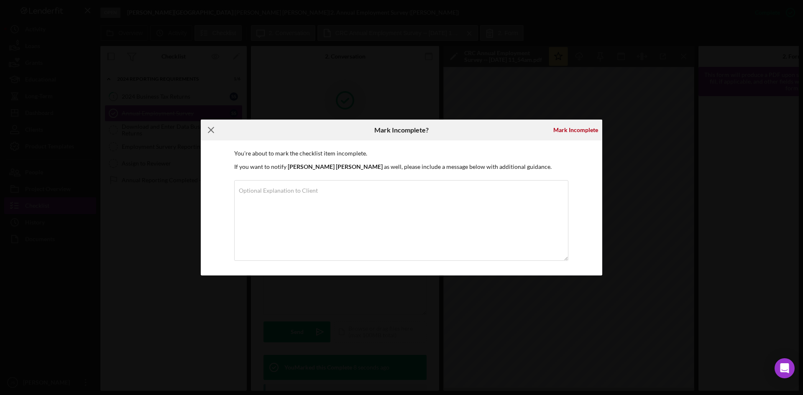
click at [214, 130] on icon "Icon/Menu Close" at bounding box center [211, 130] width 21 height 21
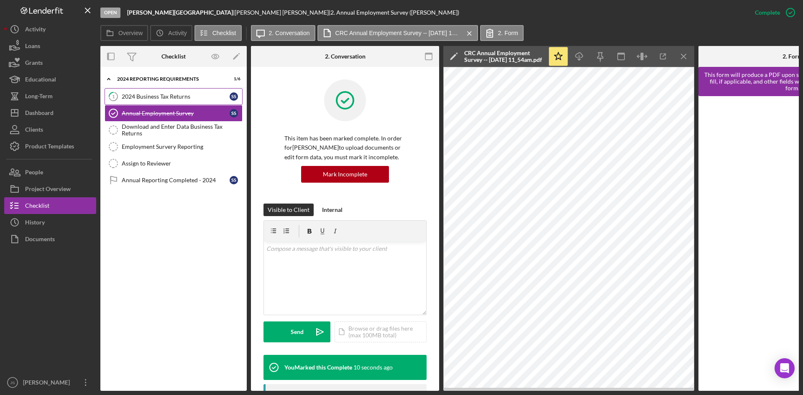
click at [182, 98] on div "2024 Business Tax Returns" at bounding box center [176, 96] width 108 height 7
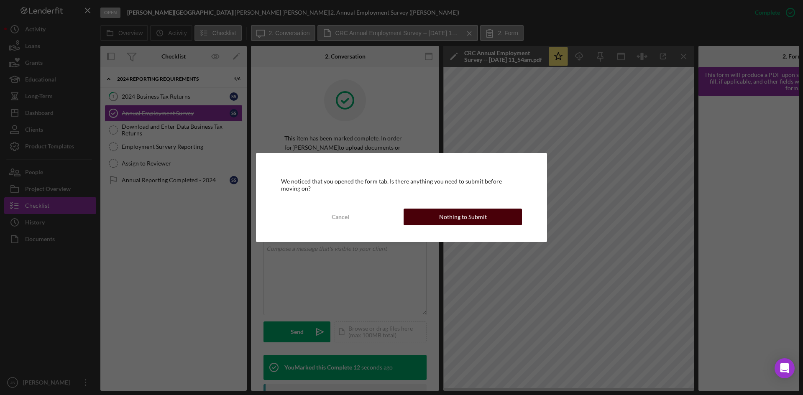
click at [481, 218] on div "Nothing to Submit" at bounding box center [463, 217] width 48 height 17
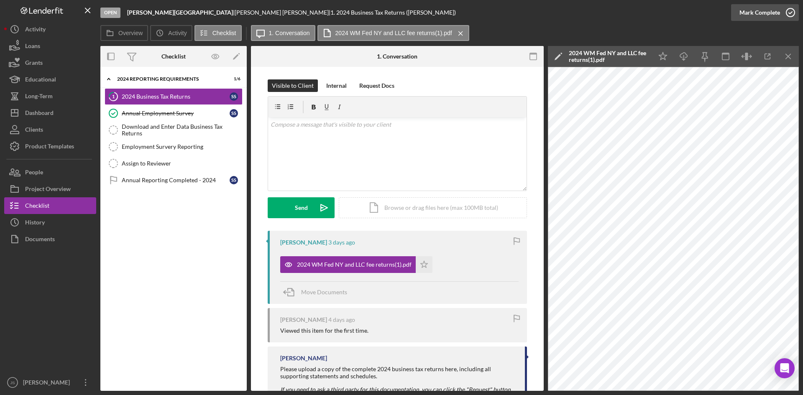
click at [788, 14] on icon "button" at bounding box center [790, 12] width 21 height 21
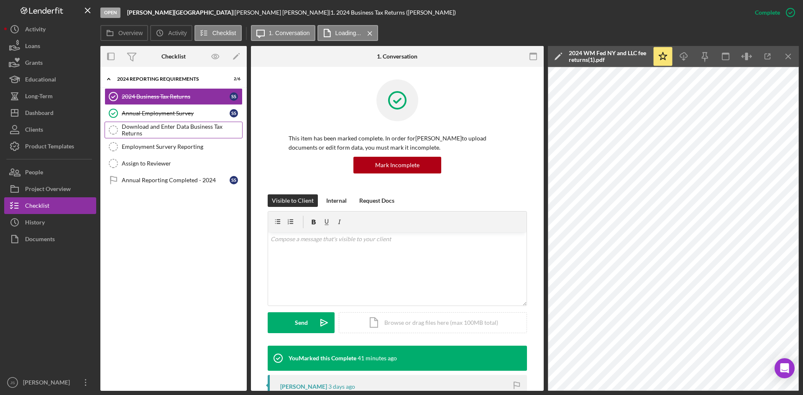
click at [171, 126] on div "Download and Enter Data Business Tax Returns" at bounding box center [182, 129] width 121 height 13
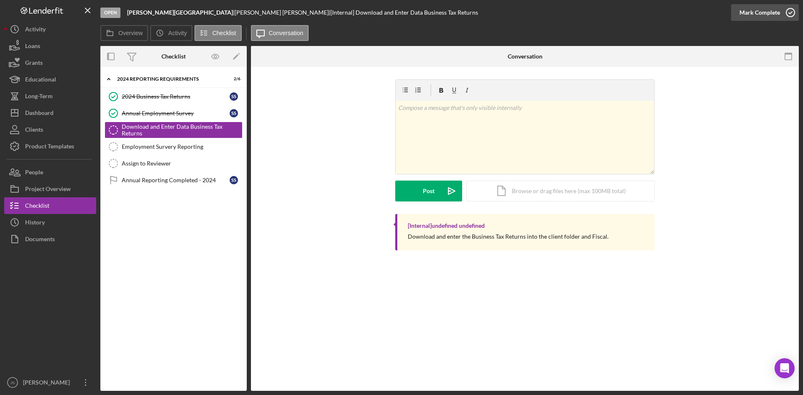
click at [789, 10] on icon "button" at bounding box center [790, 12] width 21 height 21
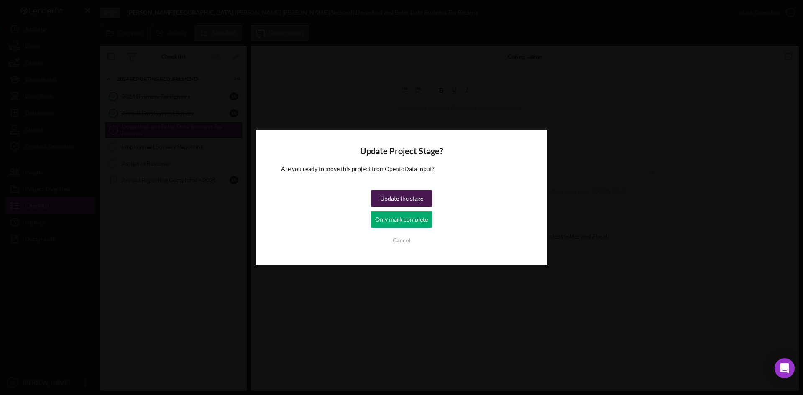
click at [394, 201] on div "Update the stage" at bounding box center [401, 198] width 43 height 17
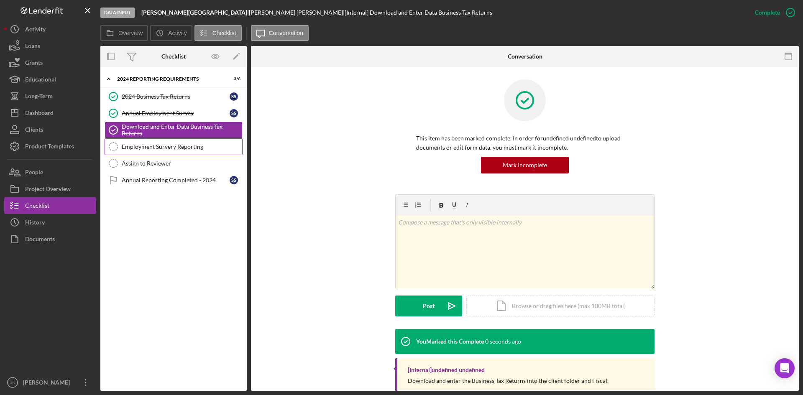
click at [149, 144] on div "Employment Survery Reporting" at bounding box center [182, 147] width 121 height 7
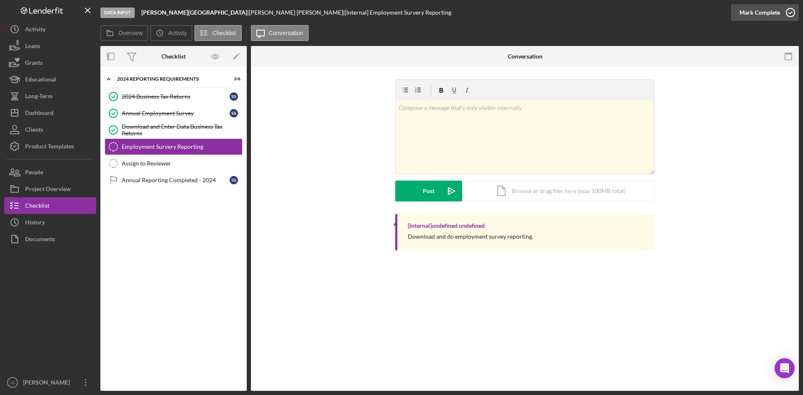
click at [794, 13] on icon "button" at bounding box center [790, 12] width 21 height 21
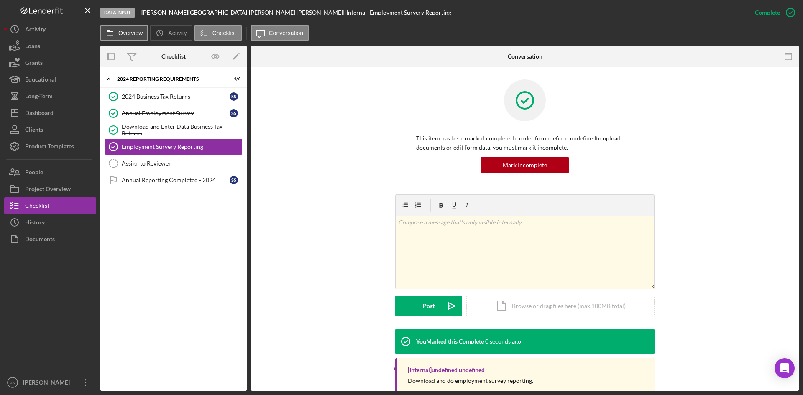
click at [135, 37] on button "Overview" at bounding box center [124, 33] width 48 height 16
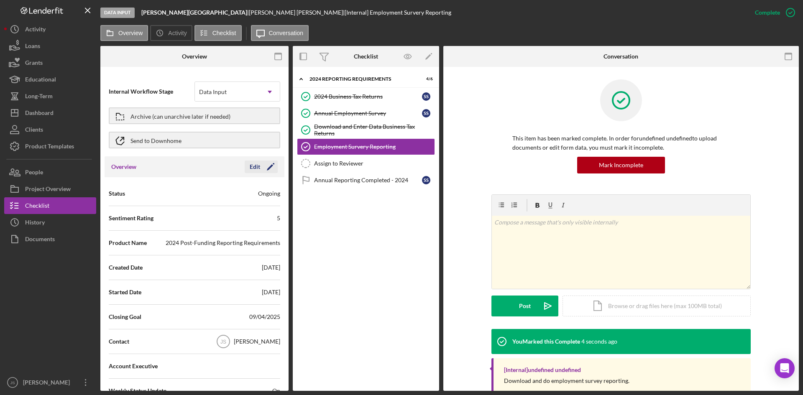
click at [255, 167] on div "Edit" at bounding box center [255, 167] width 10 height 13
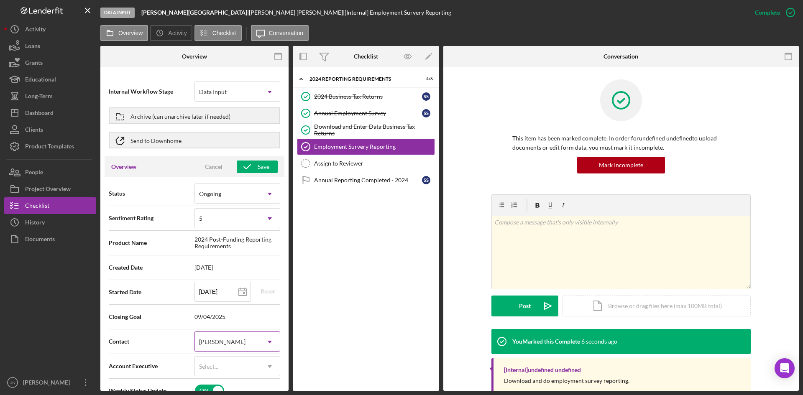
click at [244, 344] on div "[PERSON_NAME]" at bounding box center [227, 342] width 65 height 19
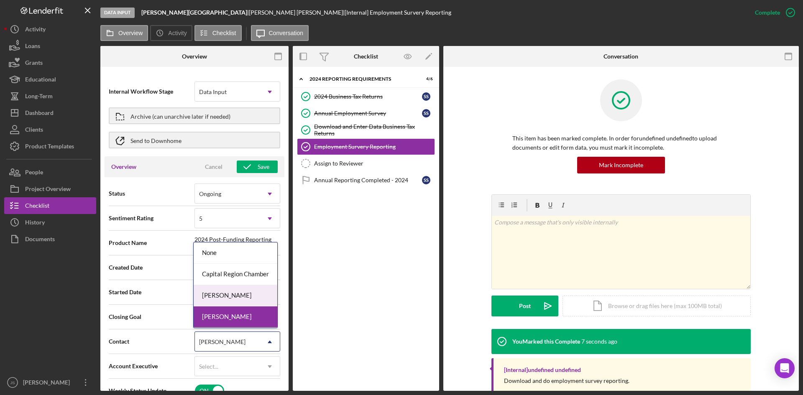
click at [257, 286] on div "[PERSON_NAME]" at bounding box center [236, 295] width 84 height 21
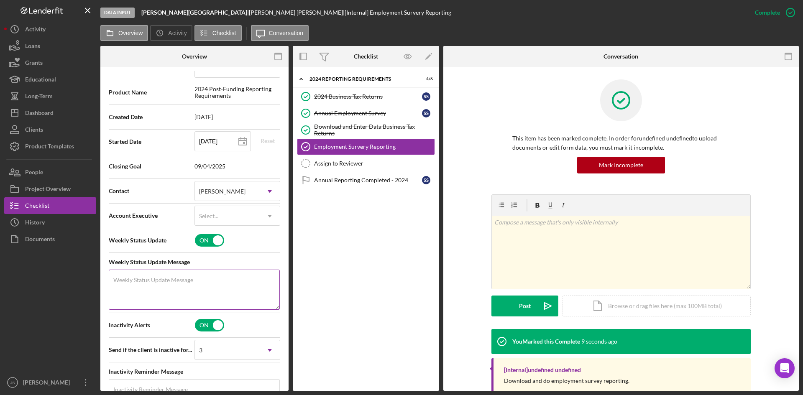
scroll to position [167, 0]
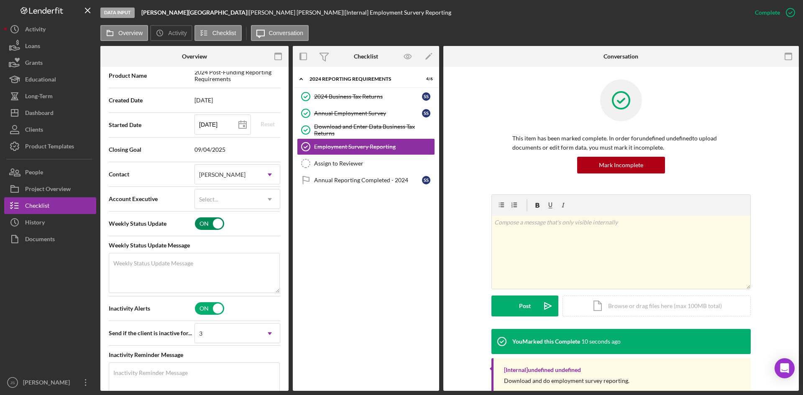
click at [210, 223] on input "checkbox" at bounding box center [209, 224] width 29 height 13
checkbox input "false"
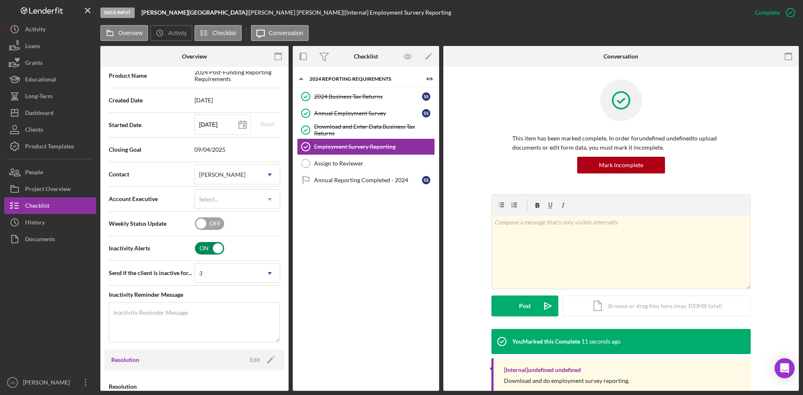
click at [204, 243] on input "checkbox" at bounding box center [209, 248] width 29 height 13
checkbox input "false"
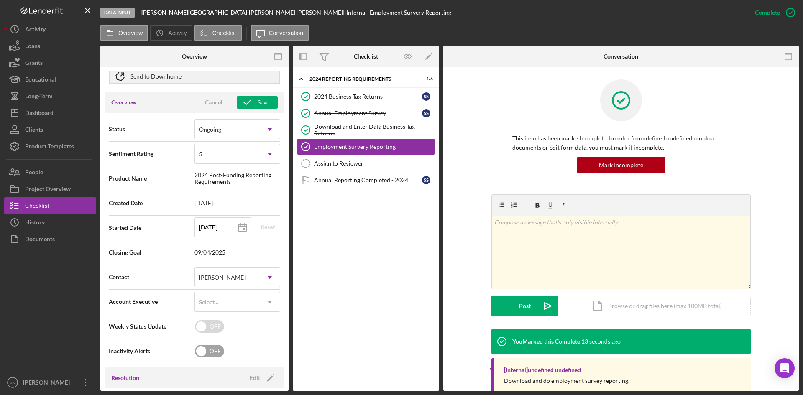
scroll to position [0, 0]
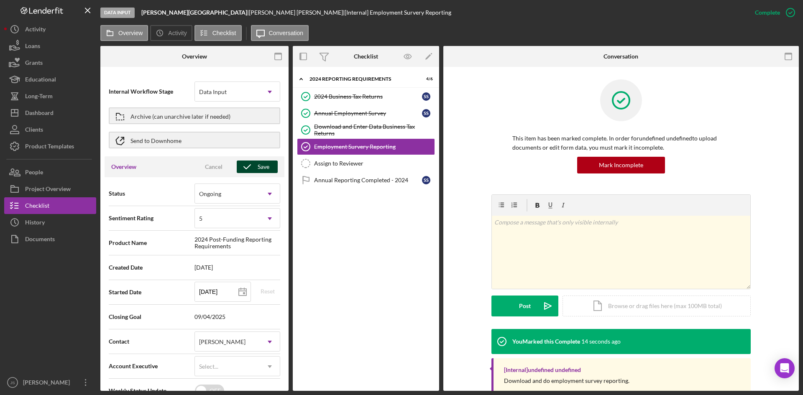
click at [247, 166] on polyline "button" at bounding box center [247, 167] width 7 height 4
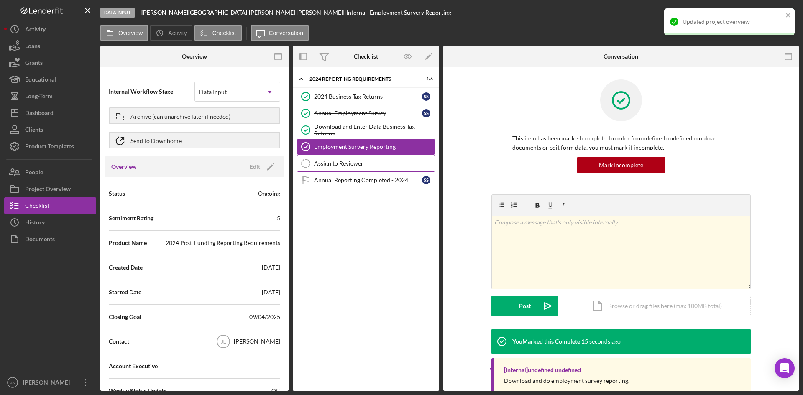
click at [351, 164] on div "Assign to Reviewer" at bounding box center [374, 163] width 121 height 7
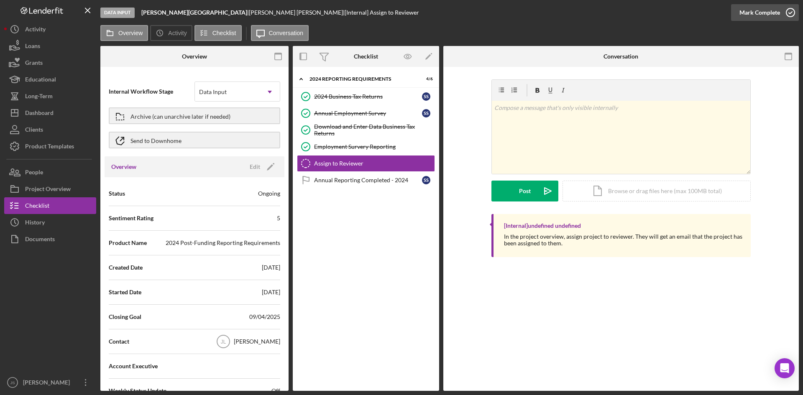
click at [788, 11] on icon "button" at bounding box center [790, 12] width 21 height 21
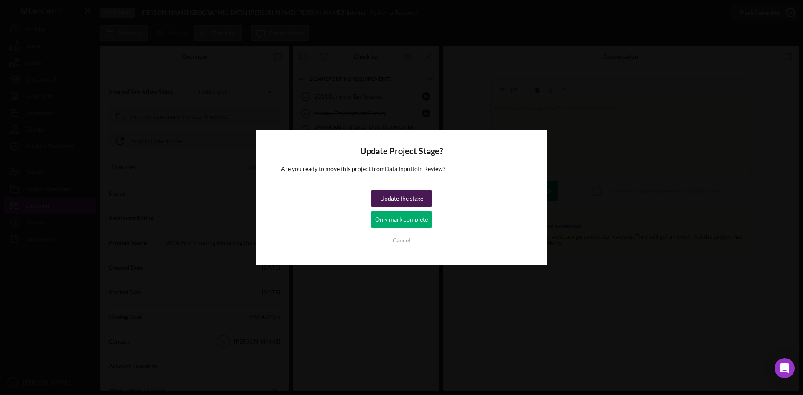
click at [409, 198] on div "Update the stage" at bounding box center [401, 198] width 43 height 17
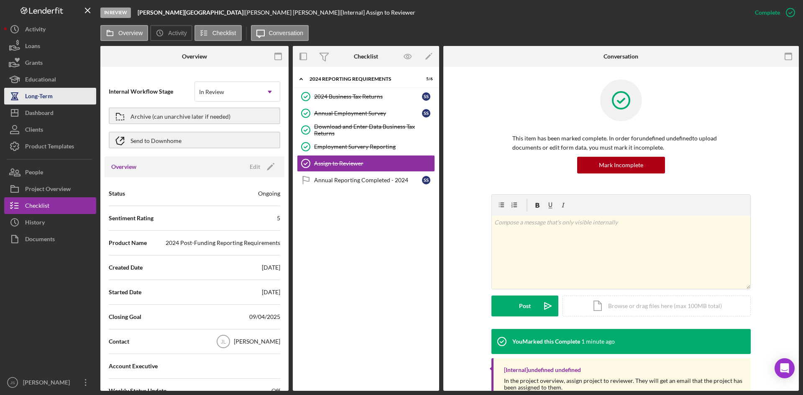
click at [28, 100] on div "Long-Term" at bounding box center [39, 97] width 28 height 19
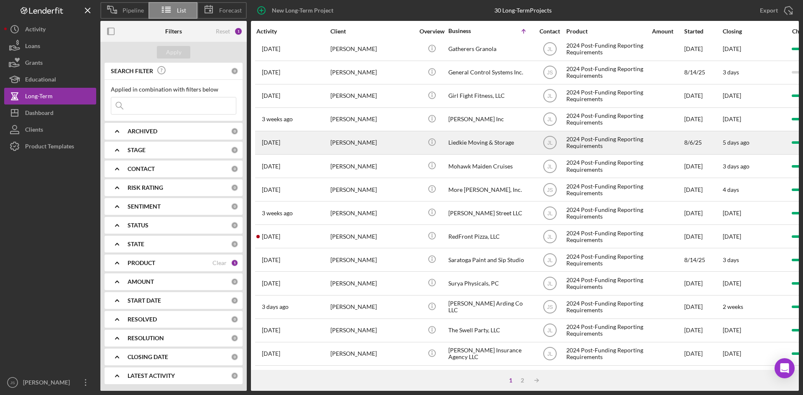
scroll to position [269, 0]
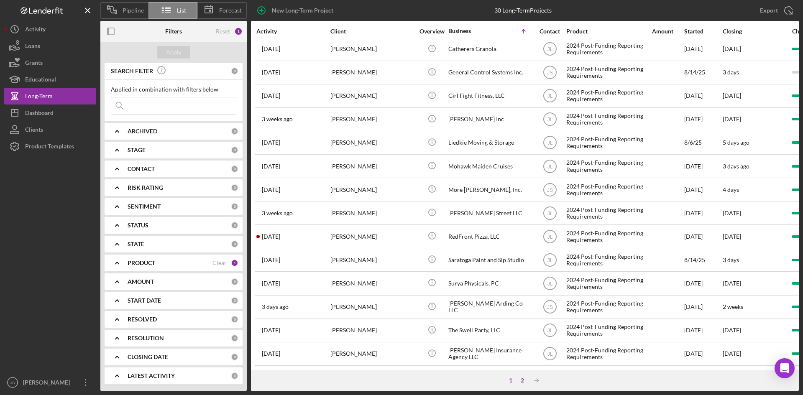
drag, startPoint x: 524, startPoint y: 382, endPoint x: 522, endPoint y: 370, distance: 12.6
click at [524, 381] on div "2" at bounding box center [523, 380] width 12 height 7
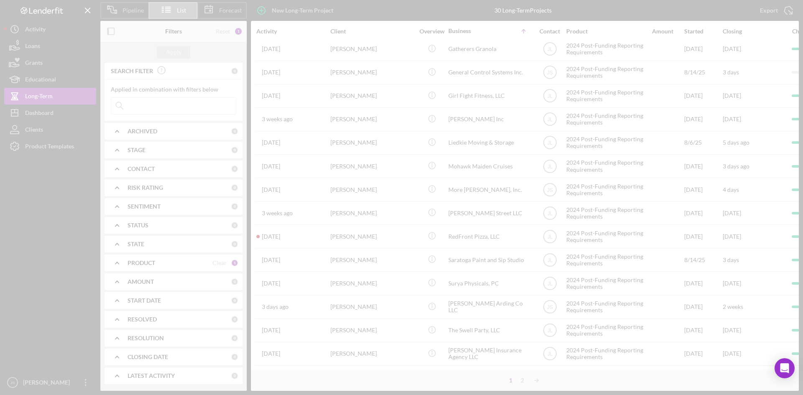
scroll to position [0, 0]
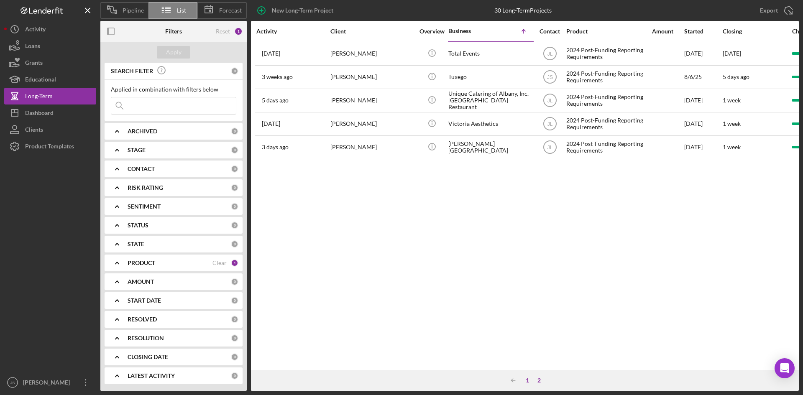
click at [527, 380] on div "1" at bounding box center [528, 380] width 12 height 7
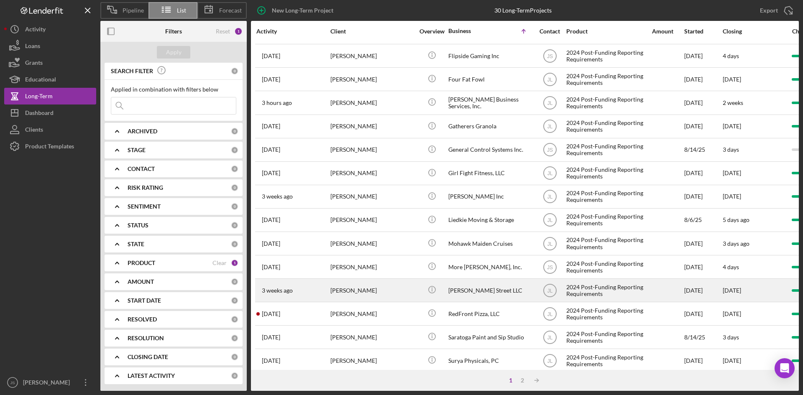
scroll to position [269, 0]
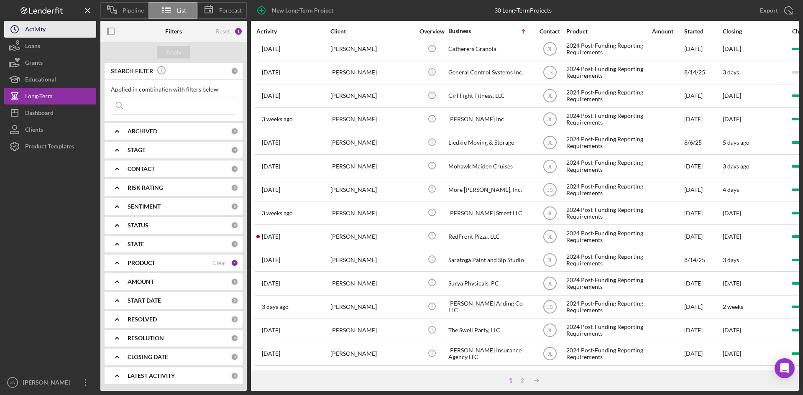
click at [41, 32] on div "Activity" at bounding box center [35, 30] width 21 height 19
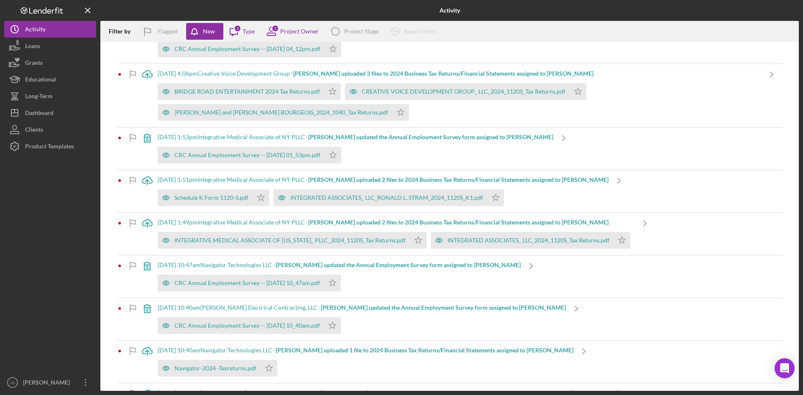
scroll to position [293, 0]
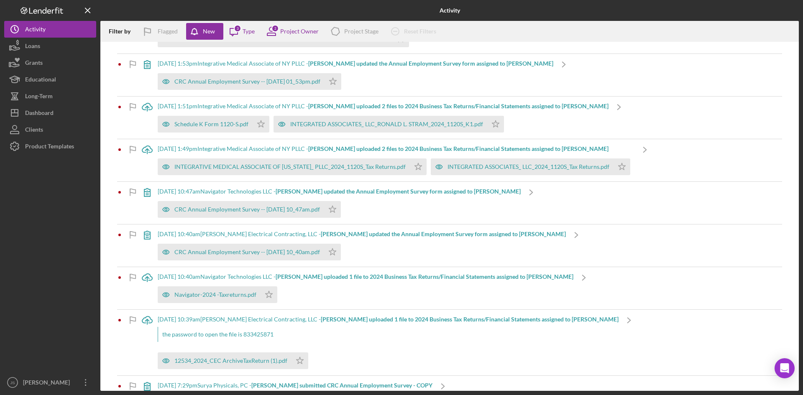
click at [64, 210] on div at bounding box center [50, 265] width 92 height 220
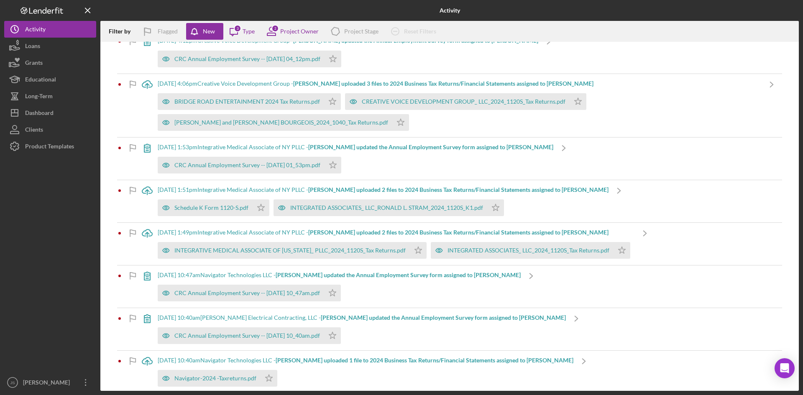
scroll to position [126, 0]
